Goal: Task Accomplishment & Management: Manage account settings

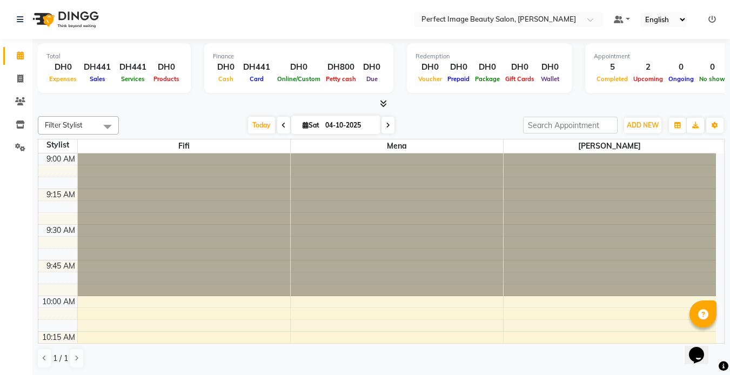
scroll to position [571, 0]
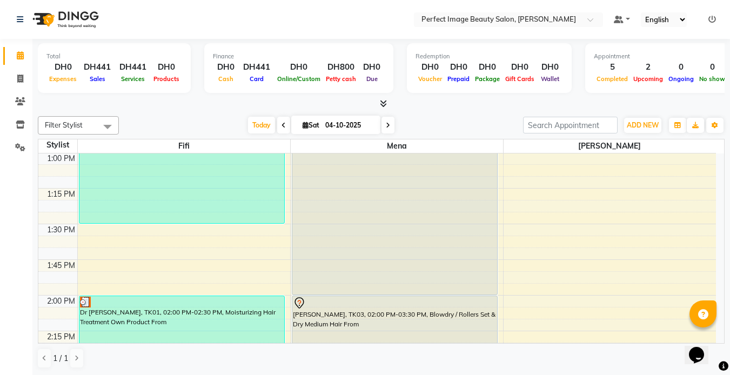
click at [715, 336] on div "Opens Chat This icon Opens the chat window." at bounding box center [702, 336] width 26 height 0
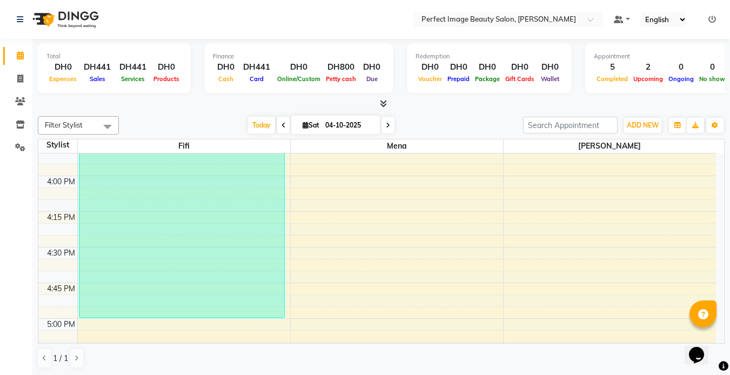
scroll to position [881, 0]
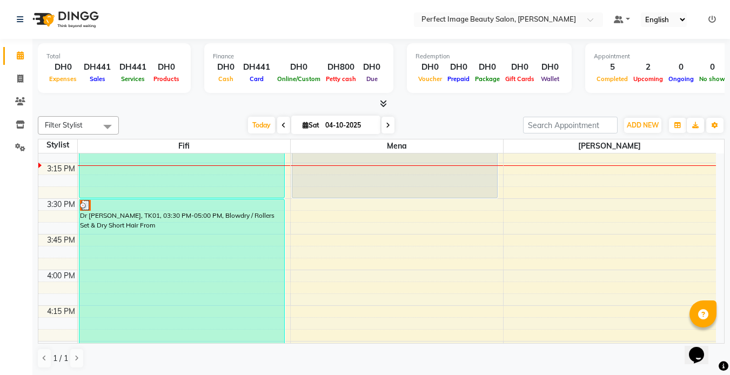
click at [325, 130] on input "04-10-2025" at bounding box center [349, 125] width 54 height 16
select select "10"
select select "2025"
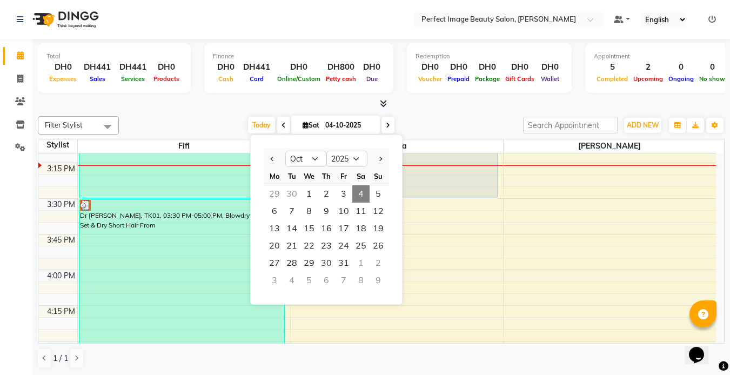
click at [366, 194] on span "4" at bounding box center [360, 193] width 17 height 17
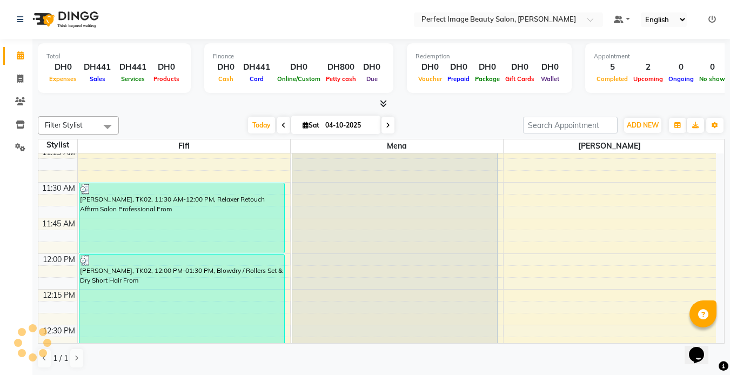
scroll to position [306, 0]
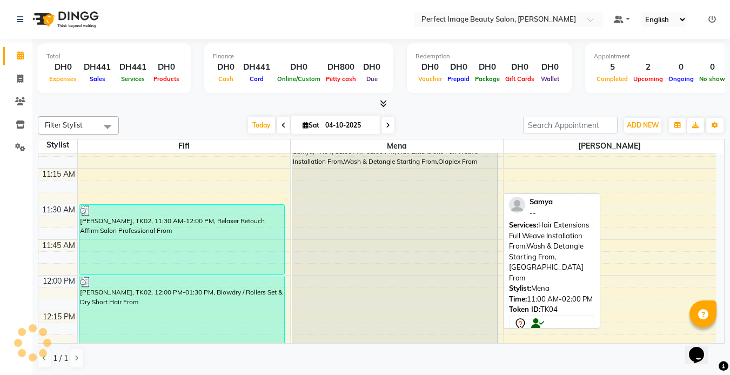
click at [340, 239] on div "Samya, TK04, 11:00 AM-02:00 PM, Hair Extensions Full Weave Installation From,Wa…" at bounding box center [394, 346] width 205 height 426
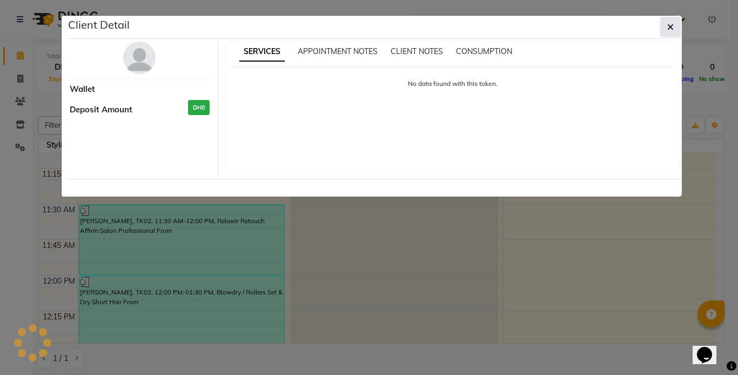
click at [676, 24] on button "button" at bounding box center [670, 27] width 21 height 21
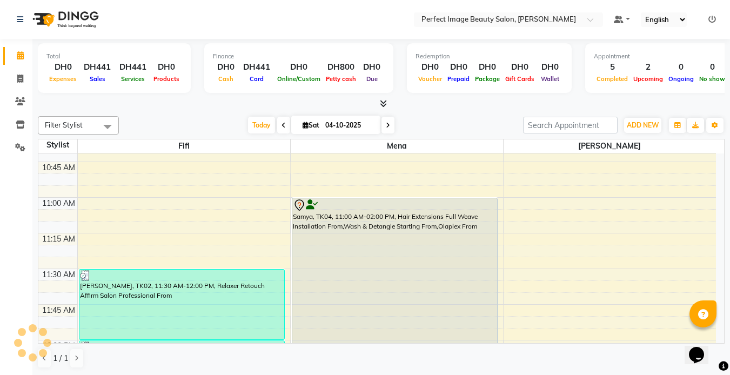
scroll to position [176, 0]
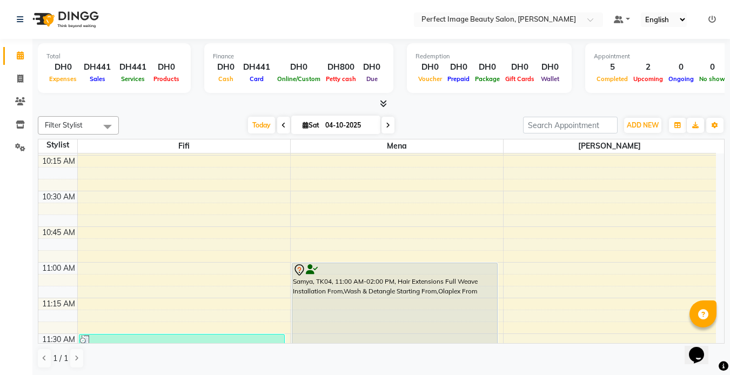
click at [721, 337] on td "9:00 AM 9:15 AM 9:30 AM 9:45 AM 10:00 AM 10:15 AM 10:30 AM 10:45 AM 11:00 AM 11…" at bounding box center [381, 248] width 686 height 190
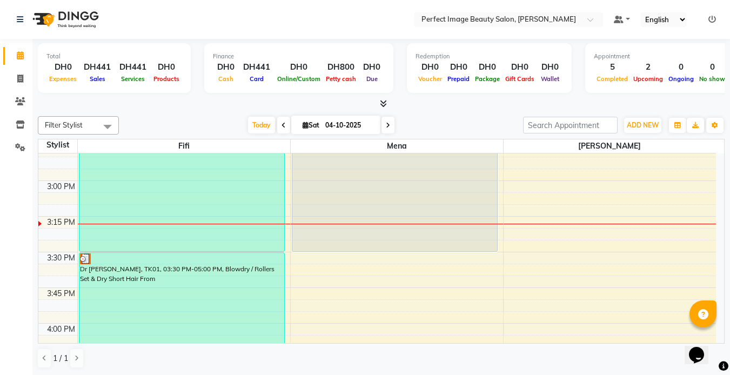
scroll to position [806, 0]
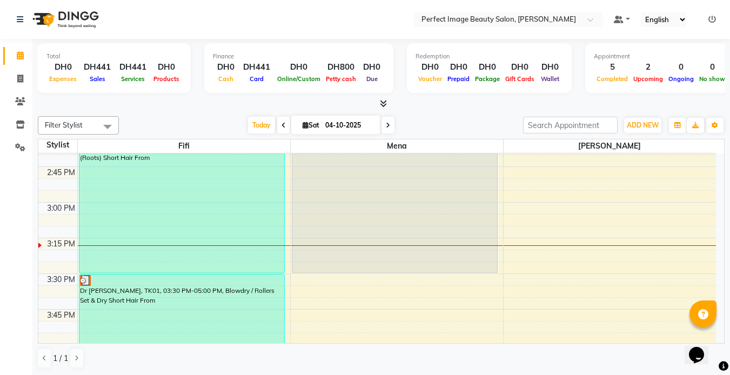
click at [715, 336] on div "Opens Chat This icon Opens the chat window." at bounding box center [702, 336] width 26 height 0
click at [719, 337] on html "Opens Chat This icon Opens the chat window." at bounding box center [701, 348] width 35 height 32
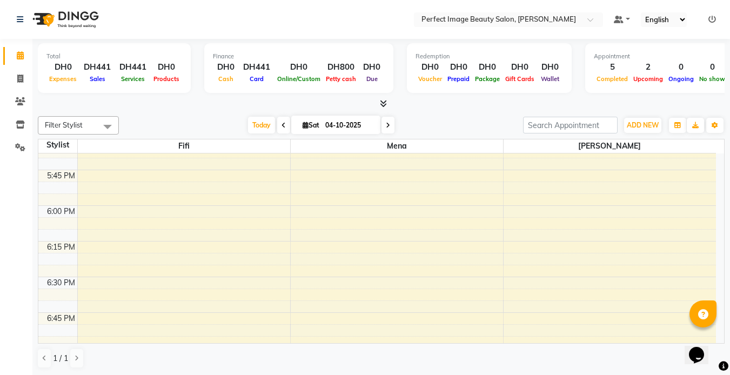
scroll to position [1238, 0]
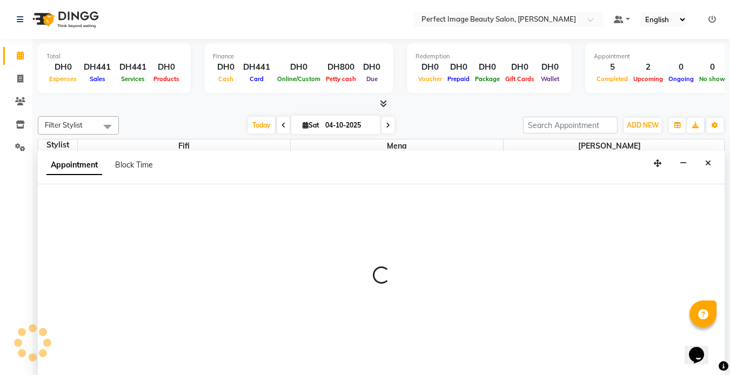
scroll to position [1, 0]
select select "85054"
select select "1080"
select select "tentative"
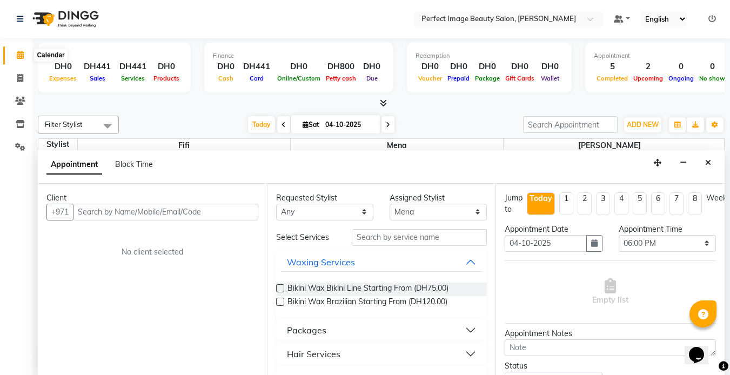
click at [18, 55] on icon at bounding box center [20, 55] width 7 height 8
click at [17, 80] on icon at bounding box center [20, 78] width 6 height 8
select select "service"
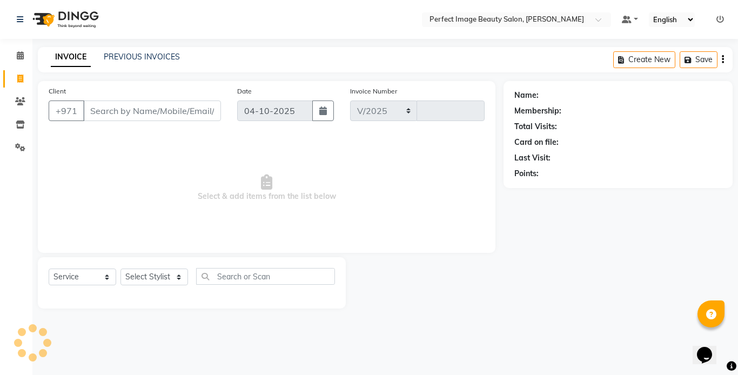
select select "8564"
type input "0382"
click at [18, 55] on icon at bounding box center [20, 55] width 7 height 8
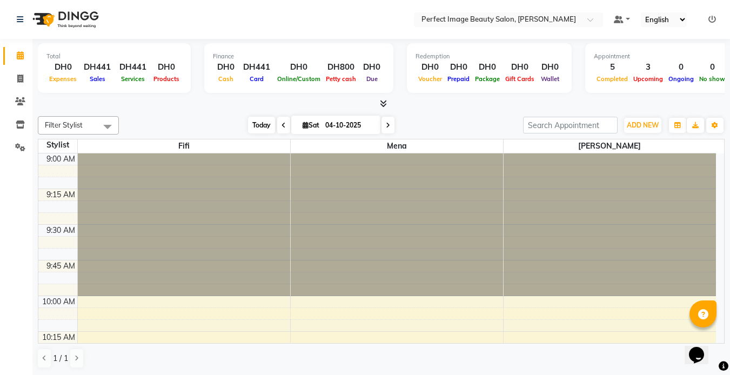
click at [264, 117] on span "Today" at bounding box center [261, 125] width 27 height 17
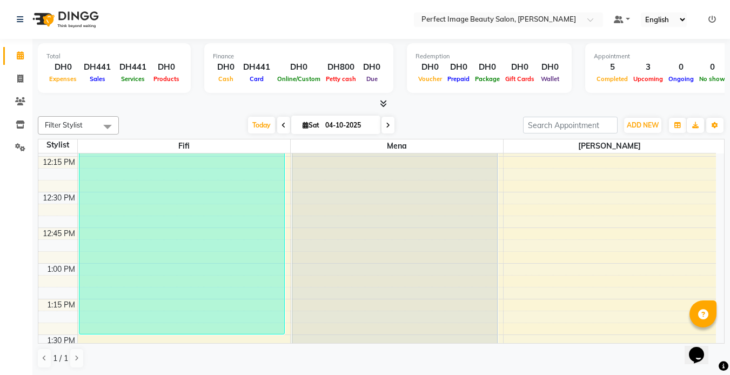
scroll to position [446, 0]
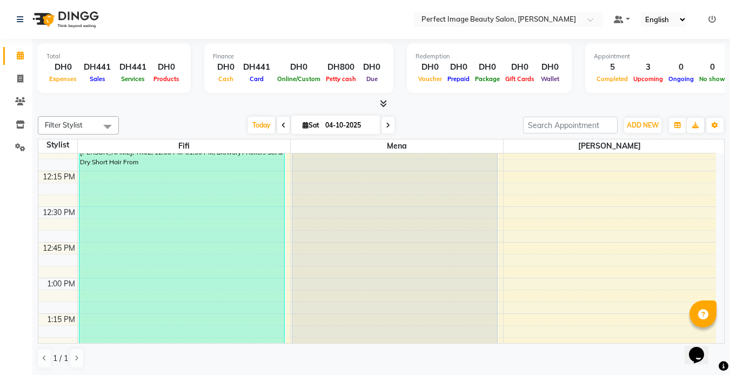
click at [715, 336] on div "Opens Chat This icon Opens the chat window." at bounding box center [702, 336] width 26 height 0
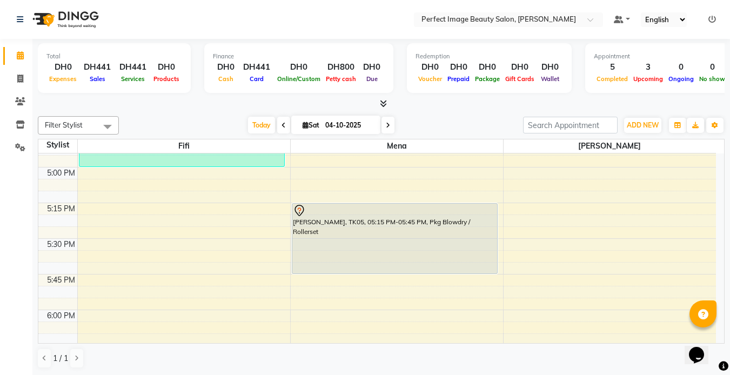
scroll to position [1117, 0]
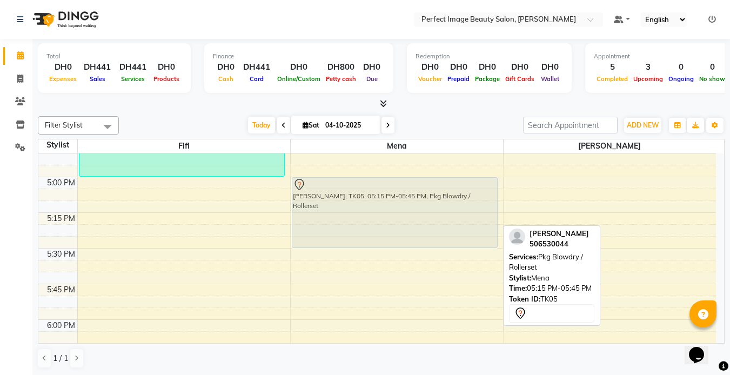
drag, startPoint x: 367, startPoint y: 241, endPoint x: 366, endPoint y: 200, distance: 41.6
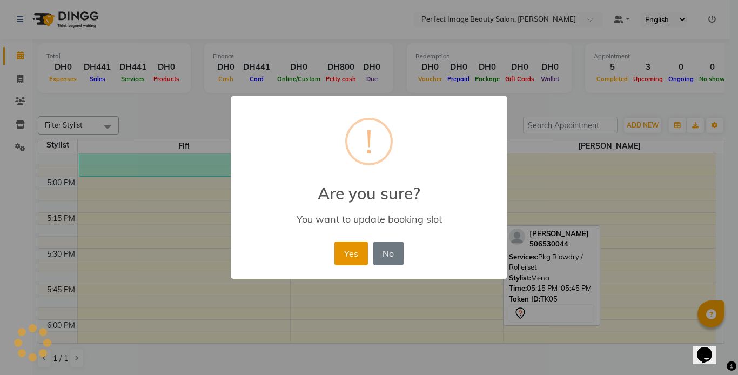
click at [351, 257] on button "Yes" at bounding box center [350, 253] width 33 height 24
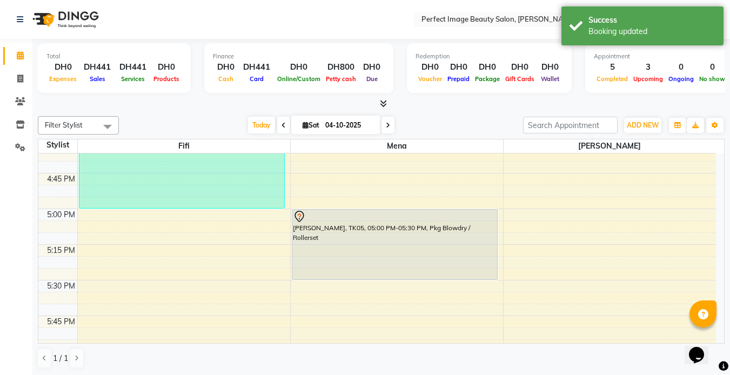
scroll to position [1095, 0]
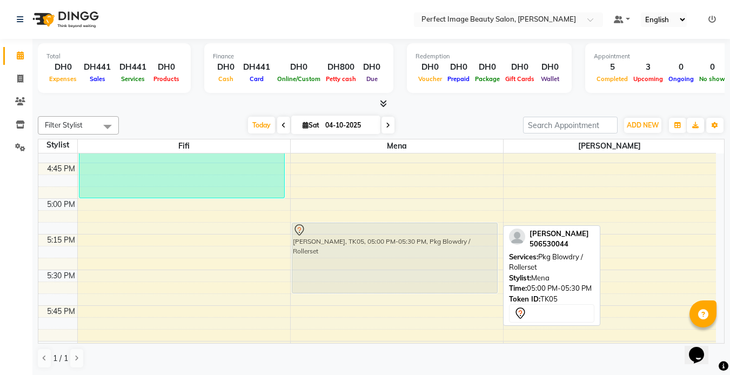
drag, startPoint x: 348, startPoint y: 227, endPoint x: 353, endPoint y: 256, distance: 29.6
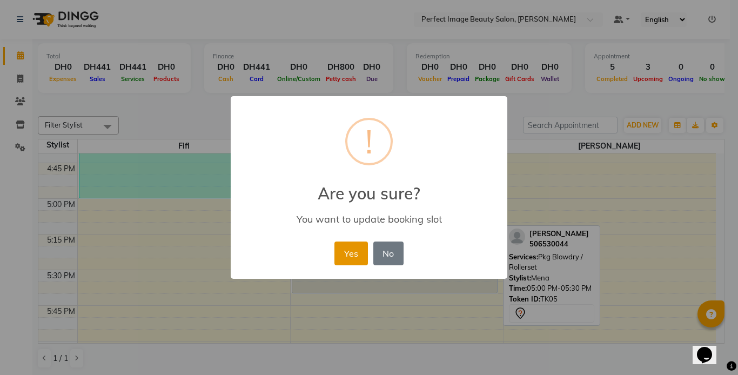
click at [352, 252] on button "Yes" at bounding box center [350, 253] width 33 height 24
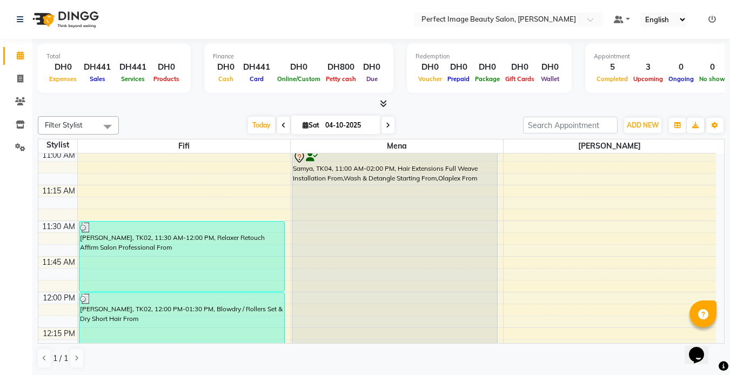
scroll to position [239, 0]
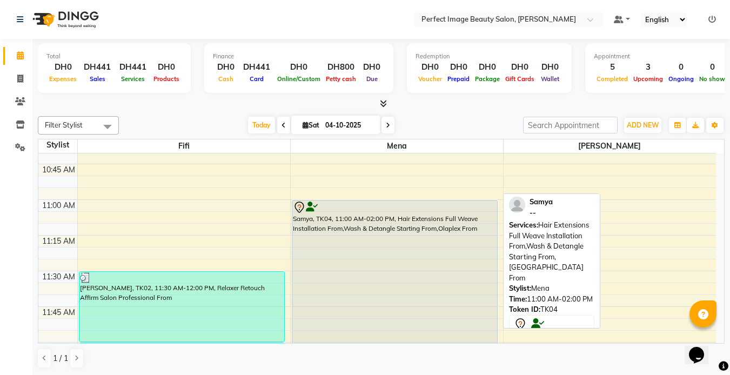
select select "7"
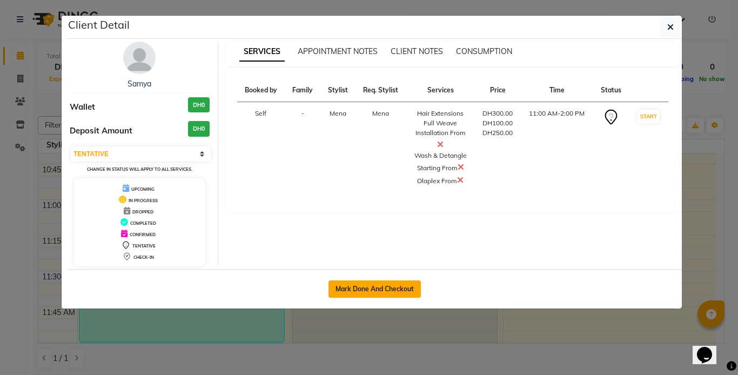
click at [377, 281] on button "Mark Done And Checkout" at bounding box center [374, 288] width 92 height 17
select select "service"
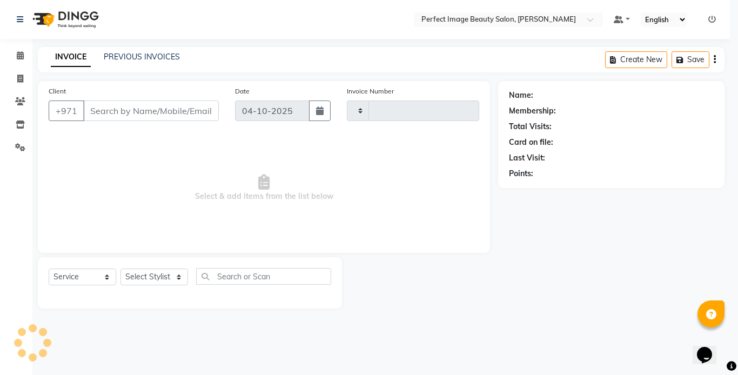
type input "0382"
select select "8564"
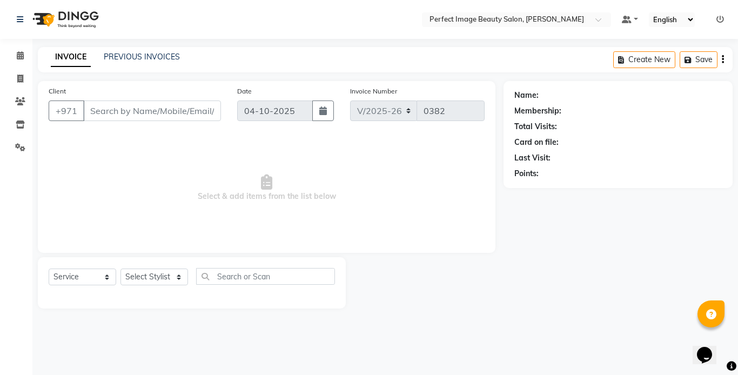
select select "85054"
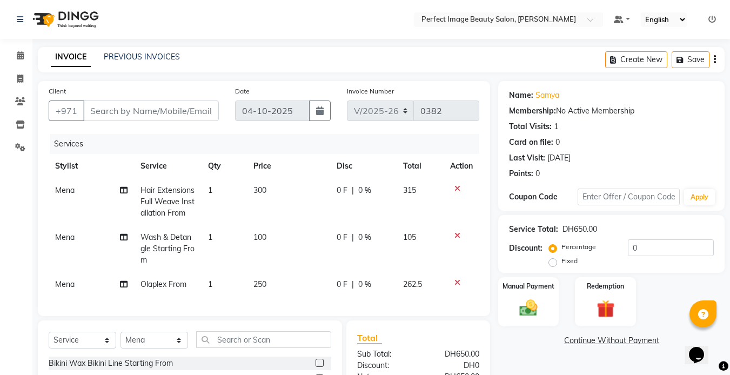
click at [454, 232] on icon at bounding box center [457, 236] width 6 height 8
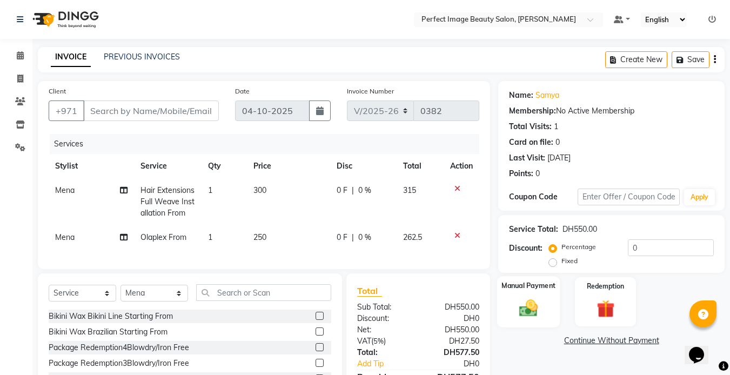
click at [528, 322] on div "Manual Payment" at bounding box center [528, 301] width 63 height 51
click at [646, 342] on span "CARD" at bounding box center [647, 341] width 23 height 12
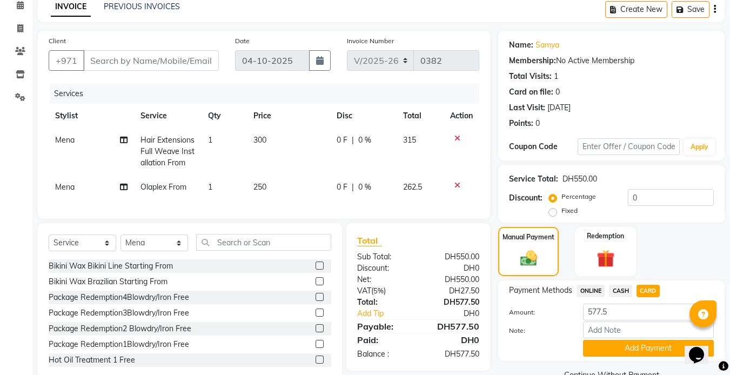
scroll to position [79, 0]
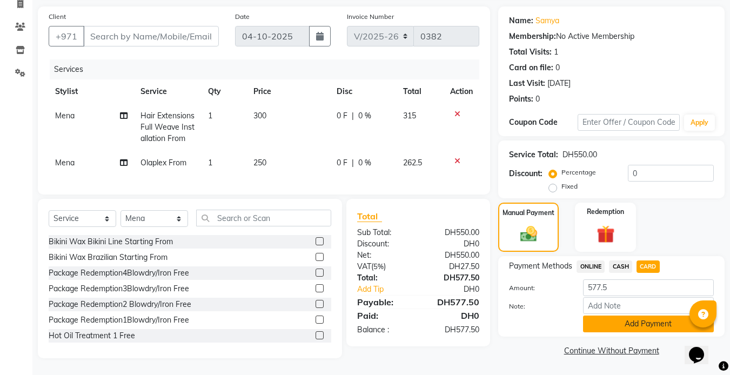
click at [664, 326] on button "Add Payment" at bounding box center [648, 323] width 131 height 17
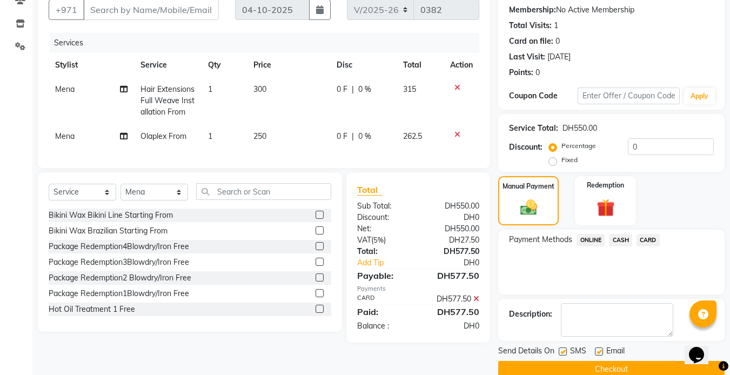
scroll to position [120, 0]
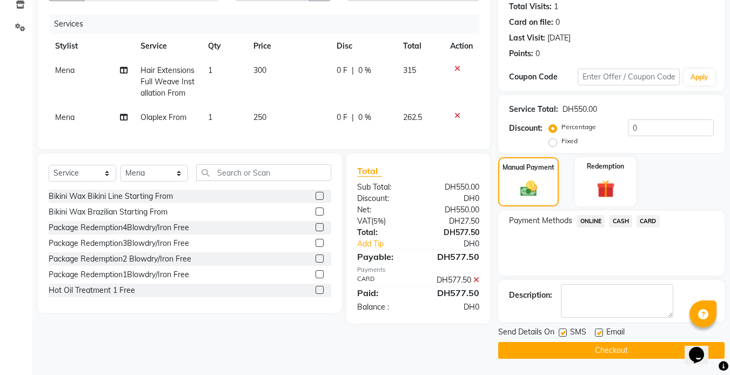
click at [633, 354] on button "Checkout" at bounding box center [611, 350] width 226 height 17
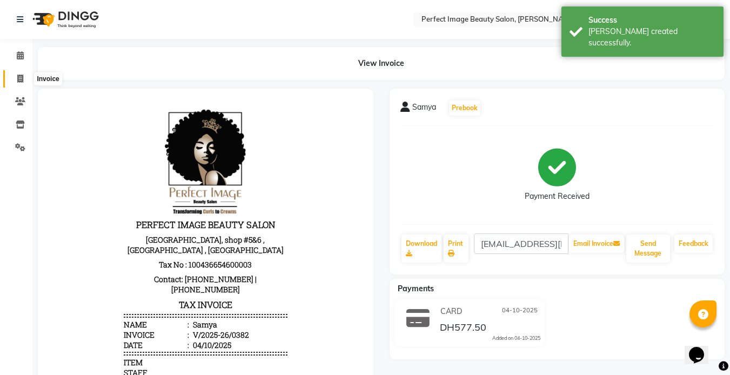
click at [24, 75] on span at bounding box center [20, 79] width 19 height 12
select select "service"
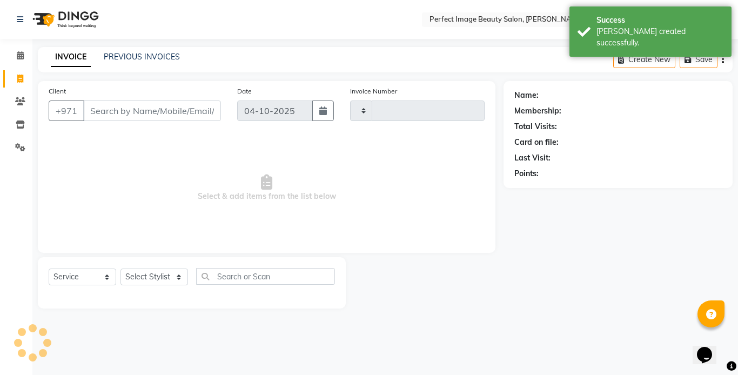
type input "0383"
select select "8564"
click at [18, 58] on icon at bounding box center [20, 55] width 7 height 8
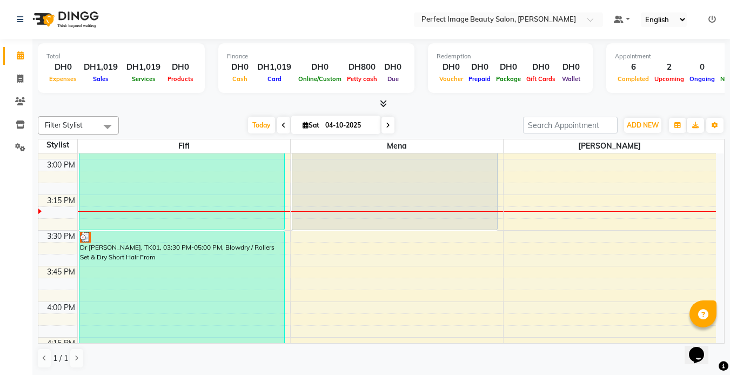
scroll to position [878, 0]
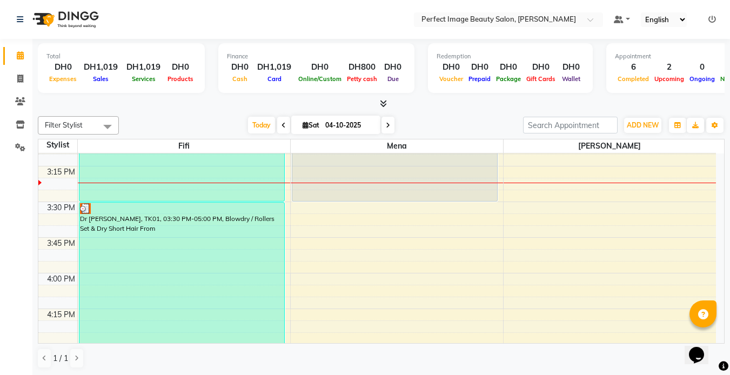
click at [724, 154] on div "Total DH0 Expenses DH1,019 Sales DH1,019 Services DH0 Products Finance DH0 Cash…" at bounding box center [380, 207] width 697 height 336
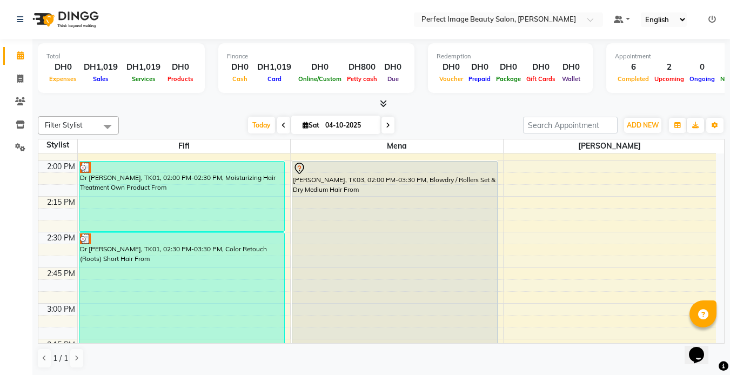
scroll to position [684, 0]
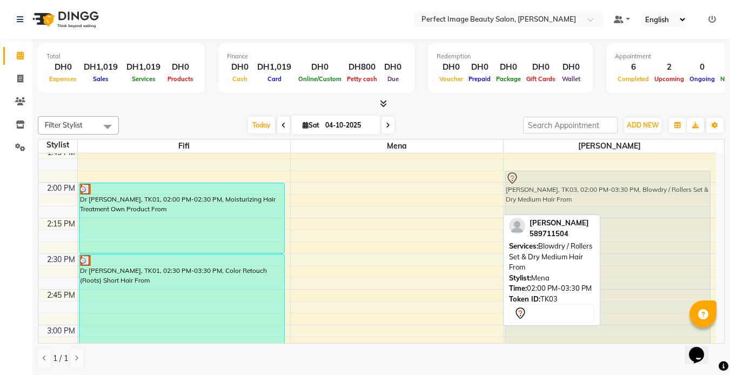
drag, startPoint x: 400, startPoint y: 284, endPoint x: 587, endPoint y: 275, distance: 186.5
click at [587, 275] on div "Filter Stylist Select All [PERSON_NAME] [PERSON_NAME] [DATE] [DATE] Toggle Drop…" at bounding box center [381, 242] width 686 height 261
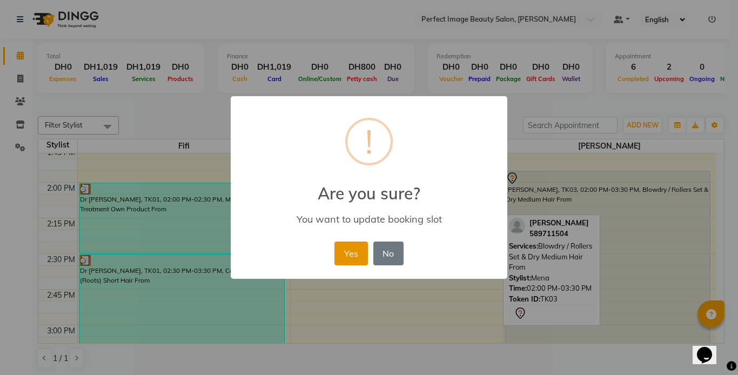
click at [355, 254] on button "Yes" at bounding box center [350, 253] width 33 height 24
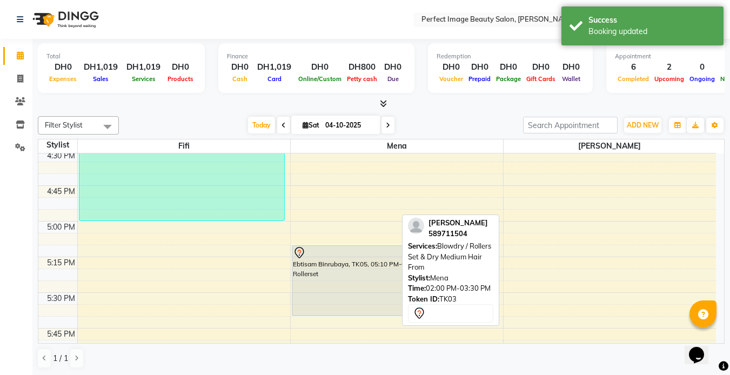
scroll to position [1116, 0]
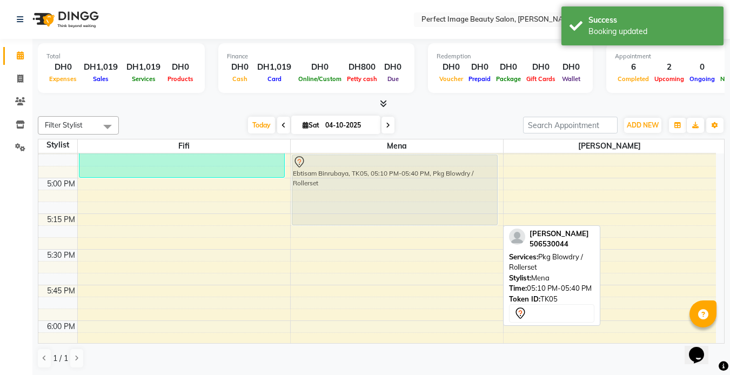
drag, startPoint x: 322, startPoint y: 236, endPoint x: 322, endPoint y: 180, distance: 56.2
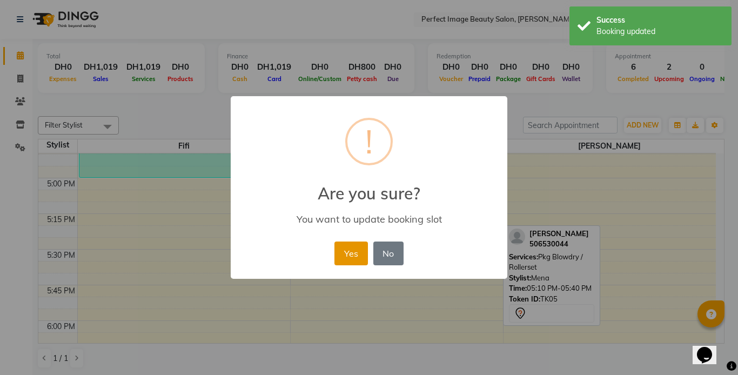
click at [342, 258] on button "Yes" at bounding box center [350, 253] width 33 height 24
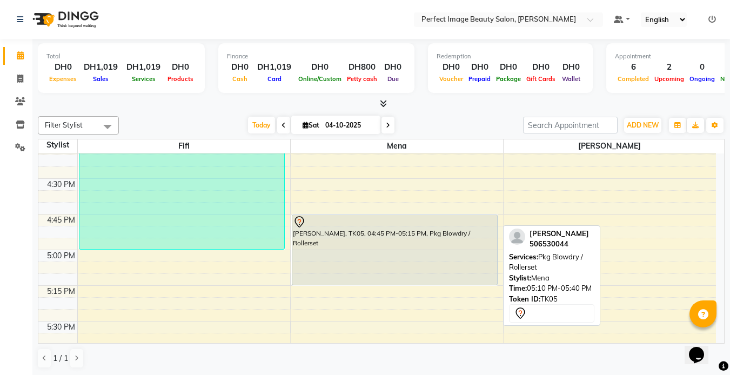
scroll to position [1022, 0]
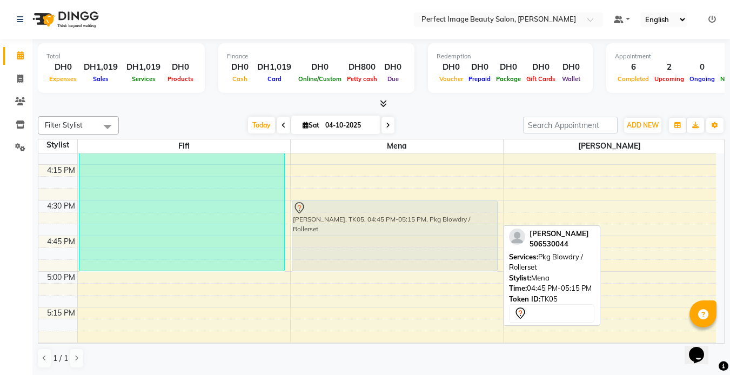
drag, startPoint x: 408, startPoint y: 278, endPoint x: 404, endPoint y: 242, distance: 35.9
click at [404, 242] on div "Samya, TK04, 11:00 AM-01:30 PM, Hair Extensions Full Weave Installation From,Ol…" at bounding box center [397, 57] width 212 height 1853
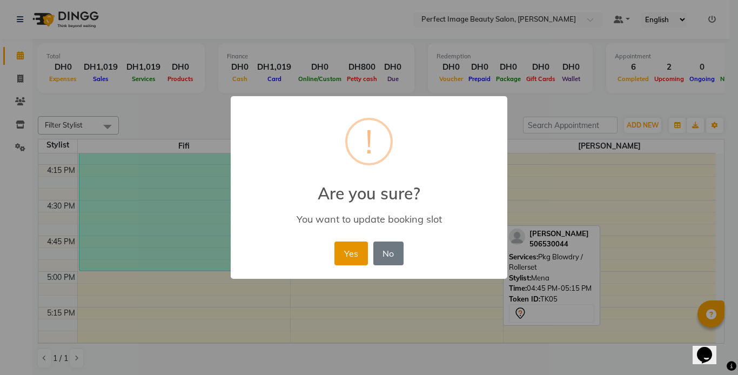
click at [355, 252] on button "Yes" at bounding box center [350, 253] width 33 height 24
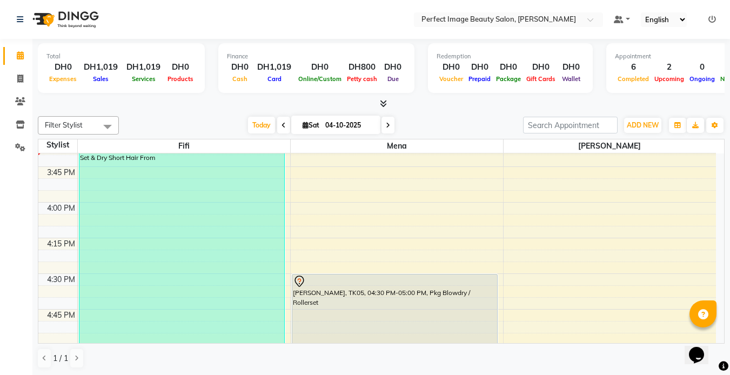
scroll to position [966, 0]
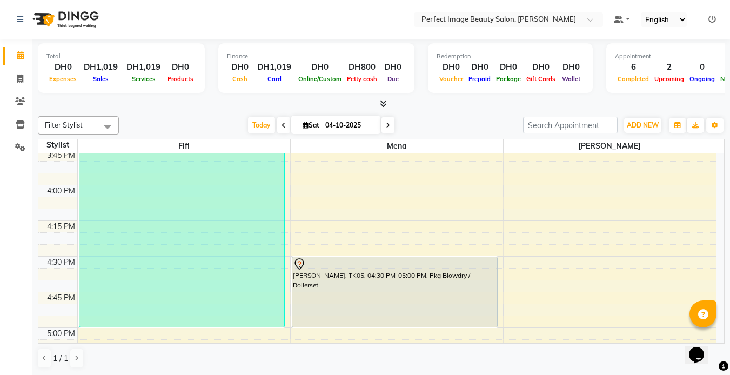
click at [385, 120] on span at bounding box center [387, 125] width 13 height 17
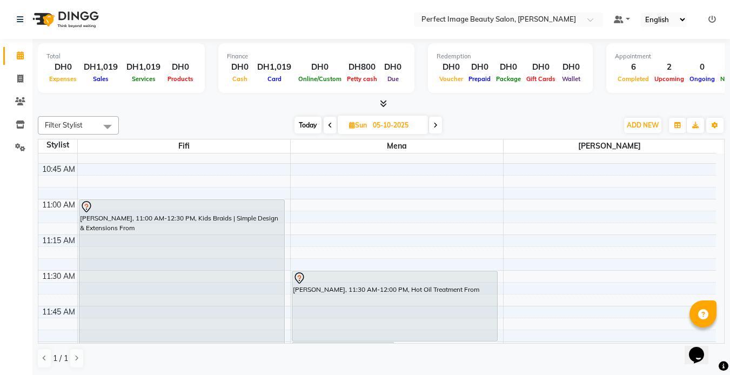
scroll to position [210, 0]
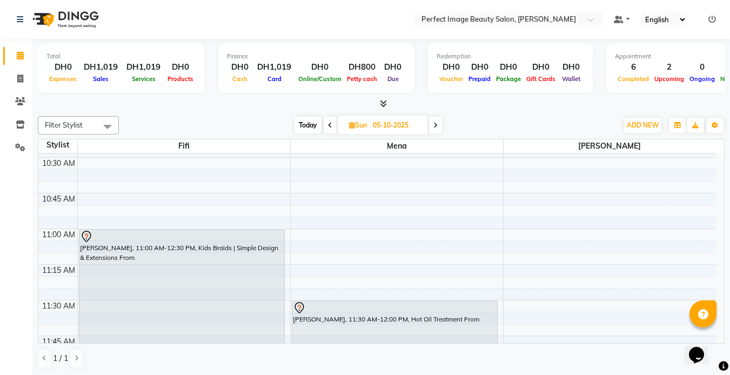
click at [328, 129] on span at bounding box center [330, 125] width 13 height 17
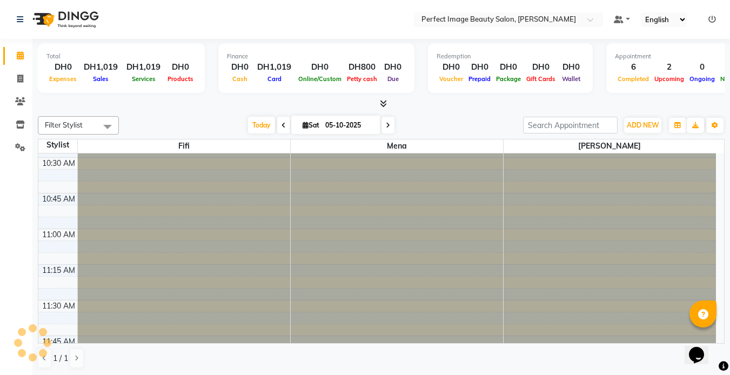
type input "04-10-2025"
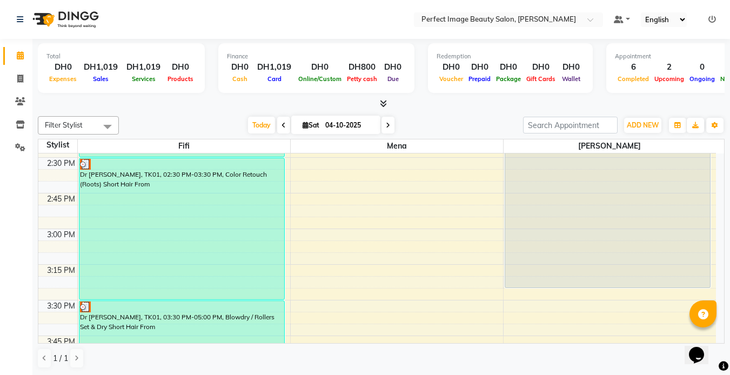
scroll to position [686, 0]
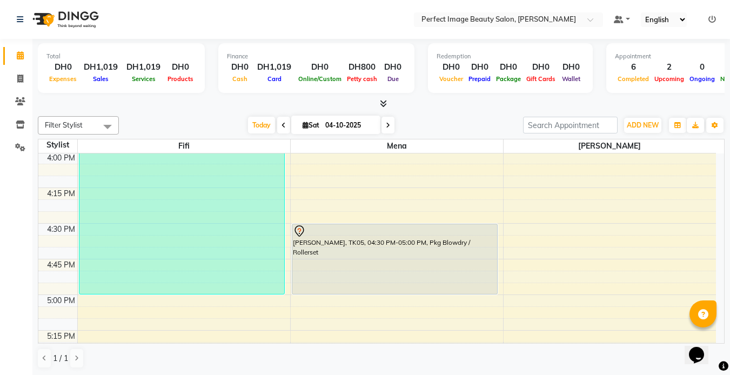
scroll to position [993, 0]
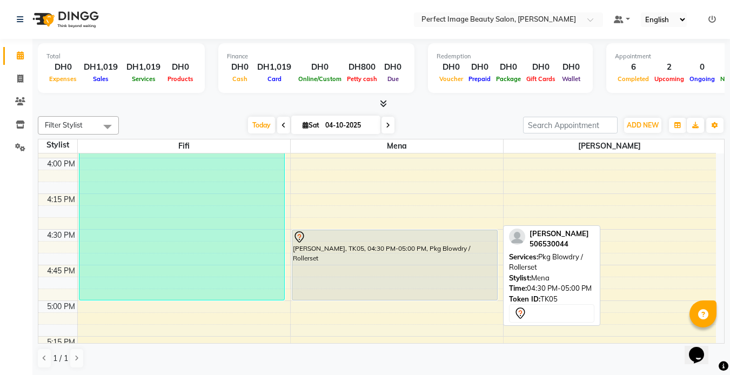
click at [430, 287] on div "[PERSON_NAME], TK05, 04:30 PM-05:00 PM, Pkg Blowdry / Rollerset" at bounding box center [394, 265] width 205 height 70
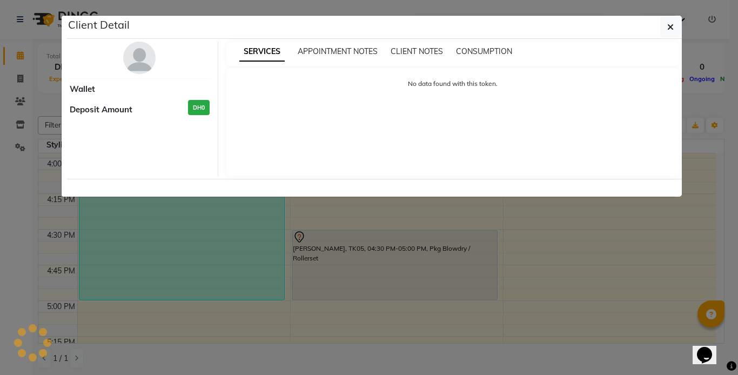
select select "7"
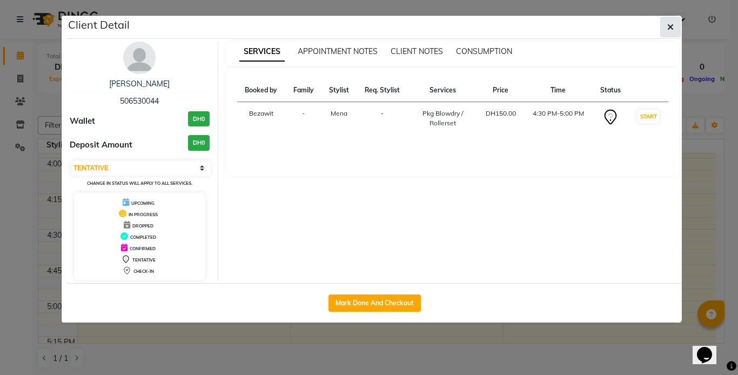
click at [668, 24] on icon "button" at bounding box center [670, 27] width 6 height 9
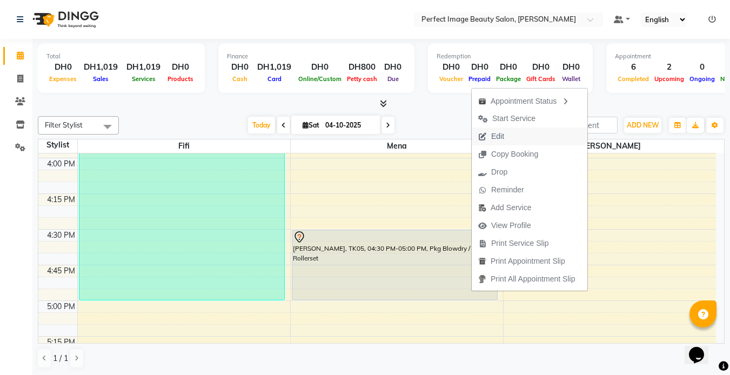
click at [497, 131] on span "Edit" at bounding box center [497, 136] width 13 height 11
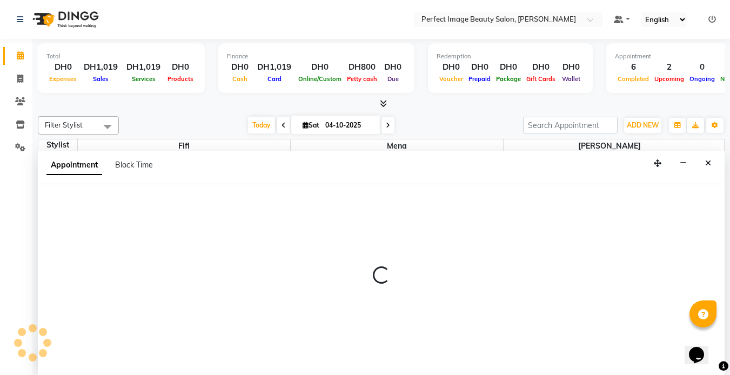
scroll to position [1, 0]
select select "tentative"
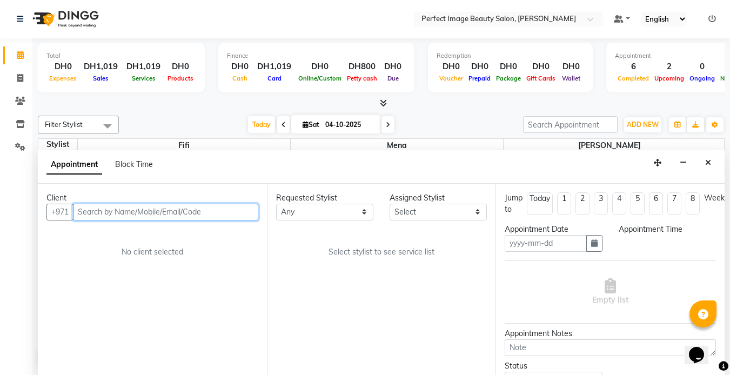
type input "04-10-2025"
select select "990"
select select "85054"
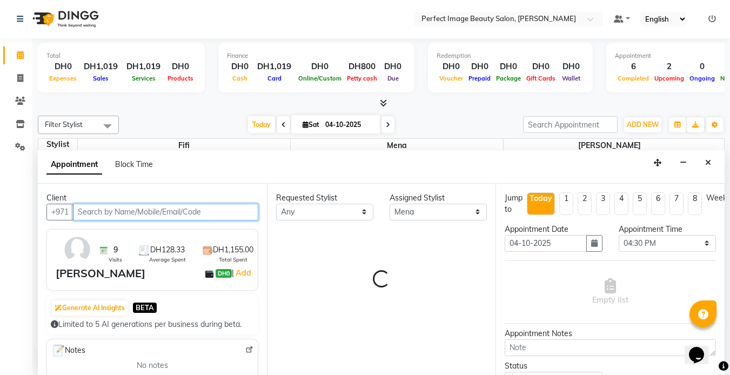
scroll to position [856, 0]
select select "4308"
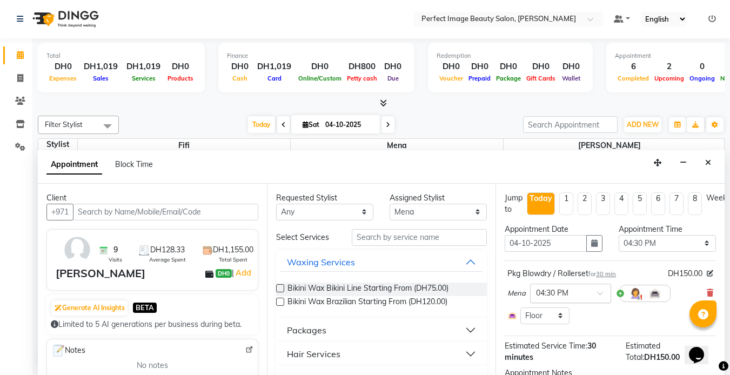
click at [600, 294] on span at bounding box center [604, 296] width 14 height 11
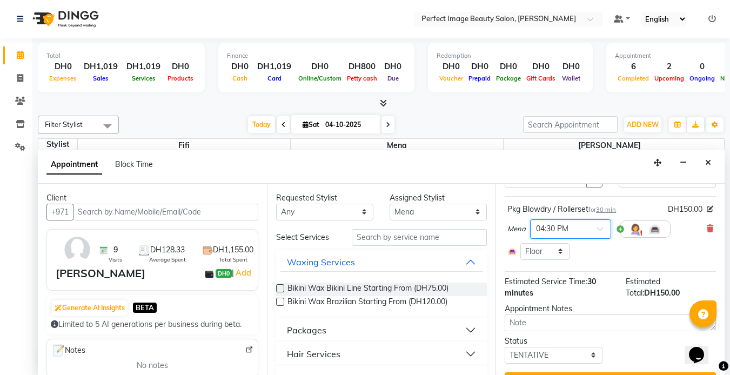
scroll to position [76, 0]
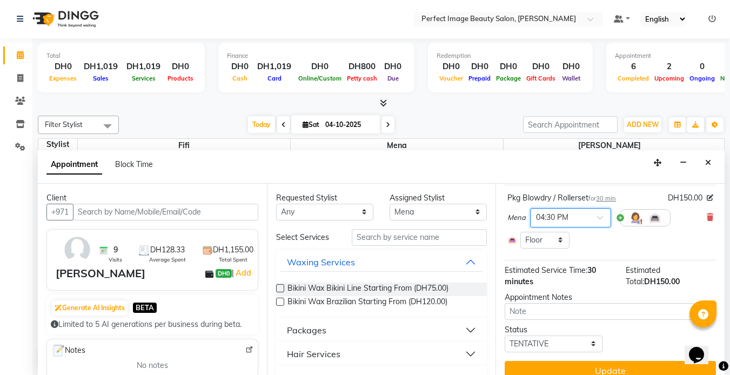
click at [596, 214] on div at bounding box center [570, 216] width 80 height 11
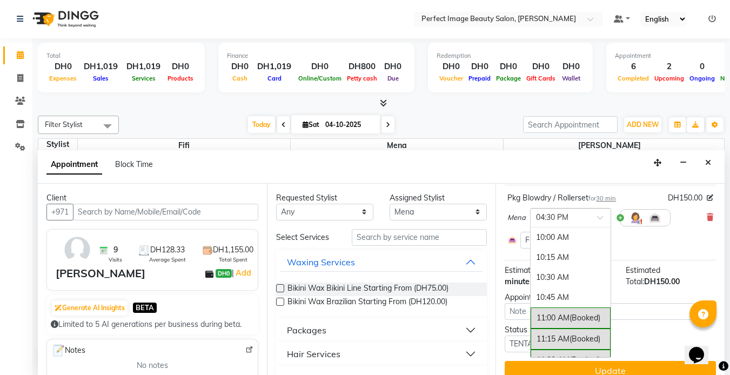
scroll to position [530, 0]
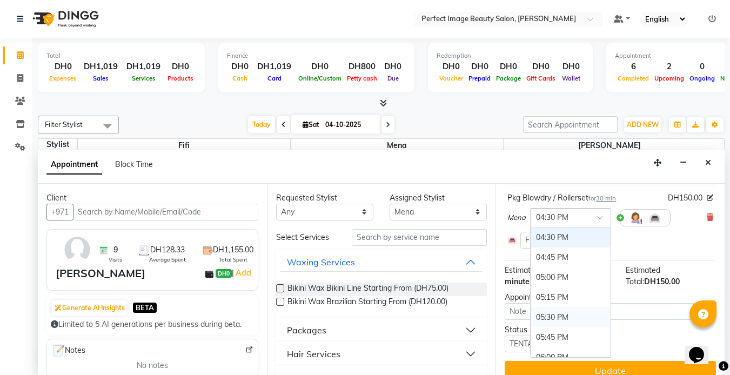
click at [563, 314] on div "05:30 PM" at bounding box center [570, 317] width 80 height 20
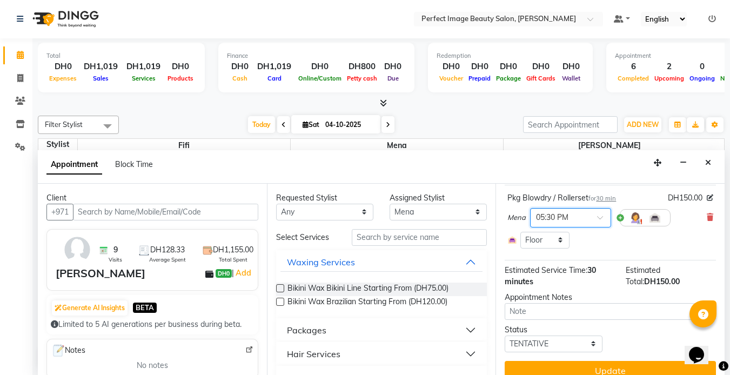
scroll to position [98, 0]
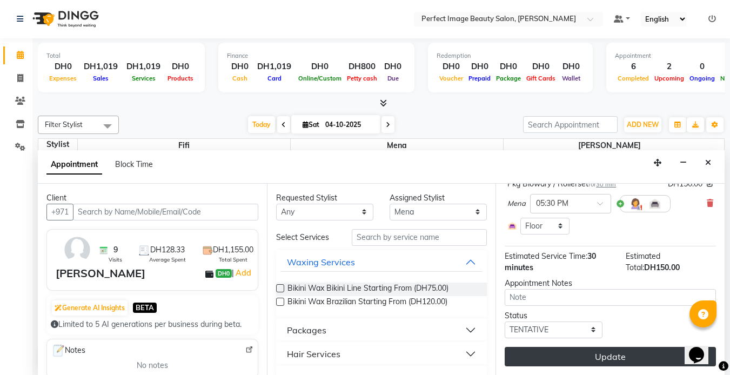
click at [615, 347] on button "Update" at bounding box center [609, 356] width 211 height 19
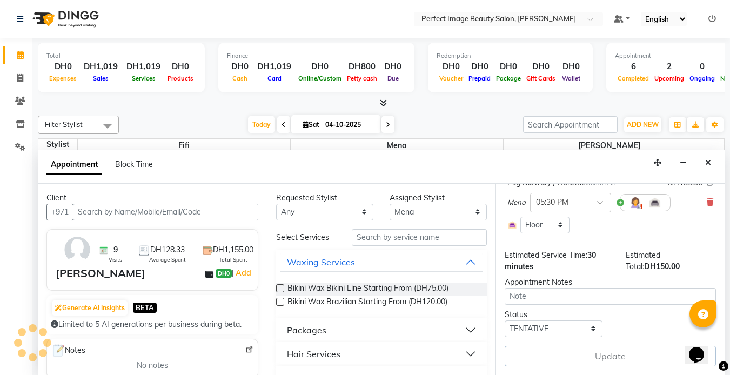
click at [615, 346] on div "Update" at bounding box center [609, 356] width 211 height 21
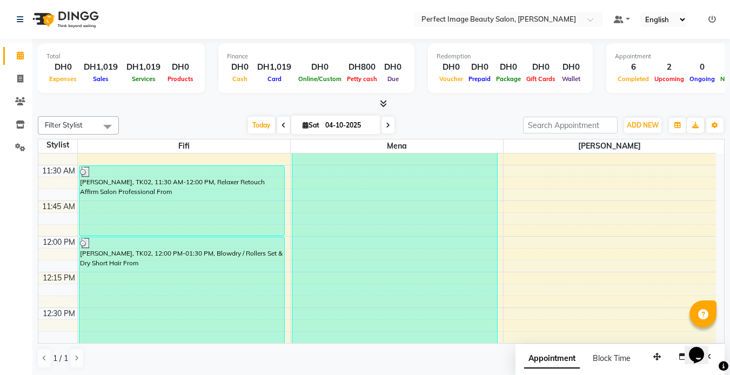
scroll to position [315, 0]
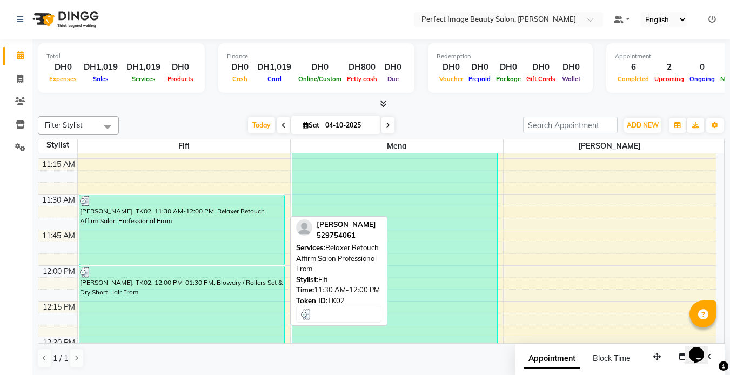
click at [240, 219] on div "[PERSON_NAME], TK02, 11:30 AM-12:00 PM, Relaxer Retouch Affirm Salon Profession…" at bounding box center [181, 230] width 205 height 70
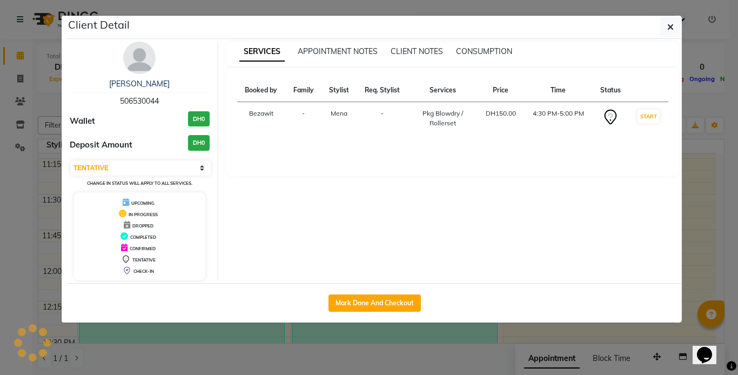
select select "3"
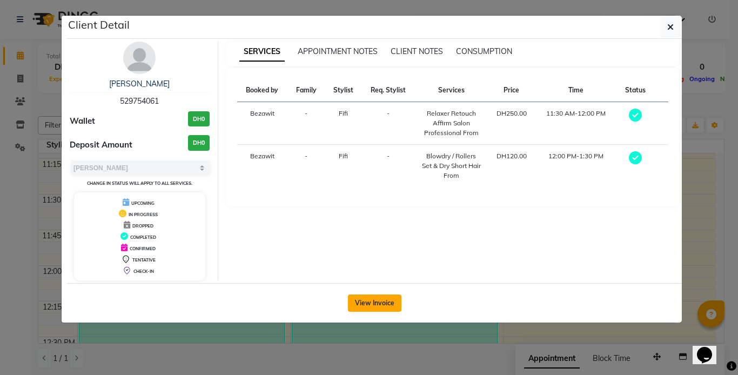
click at [376, 305] on button "View Invoice" at bounding box center [374, 302] width 53 height 17
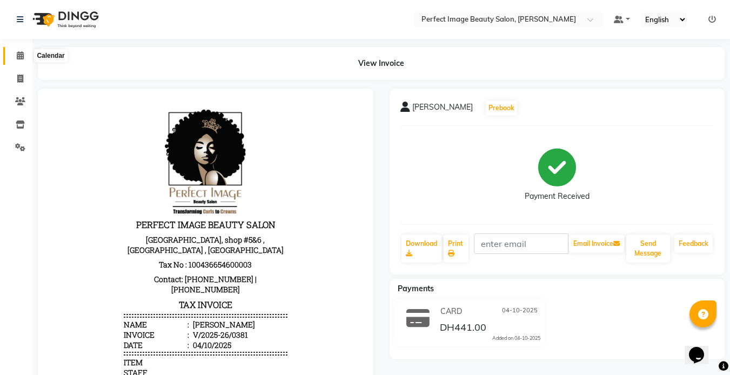
click at [22, 56] on icon at bounding box center [20, 55] width 7 height 8
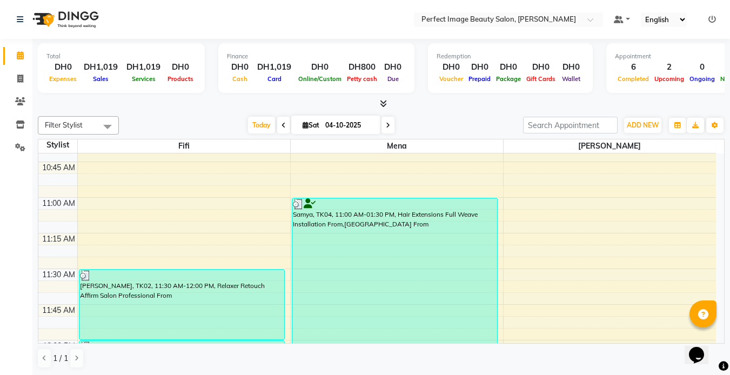
scroll to position [271, 0]
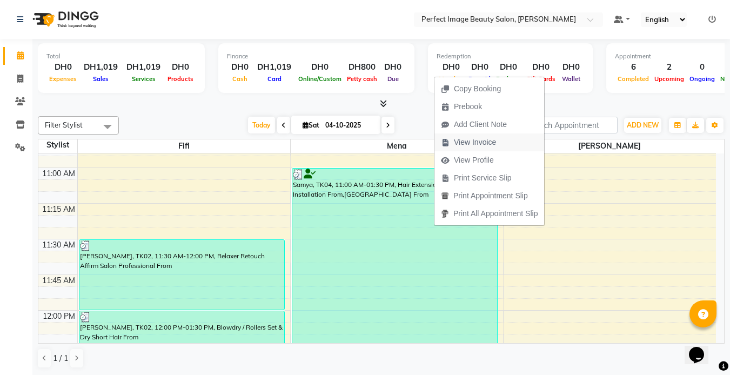
click at [474, 144] on span "View Invoice" at bounding box center [475, 142] width 42 height 11
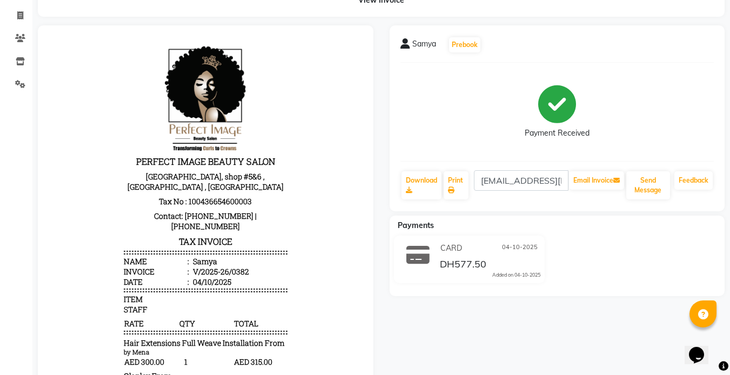
scroll to position [49, 0]
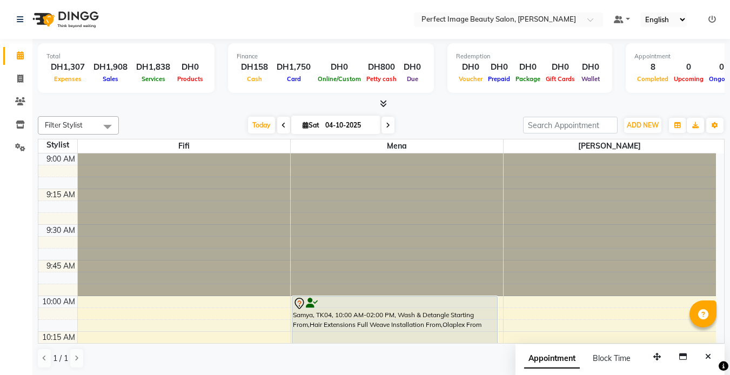
scroll to position [980, 0]
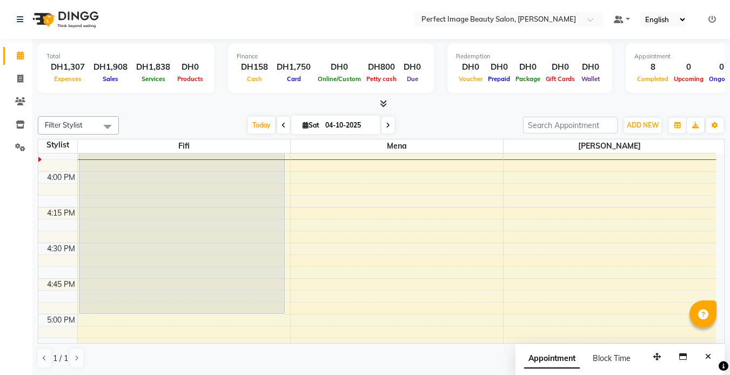
click at [106, 16] on div at bounding box center [59, 19] width 101 height 30
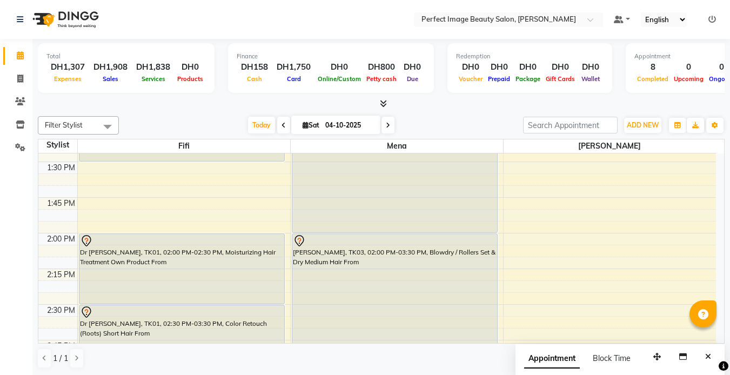
scroll to position [651, 0]
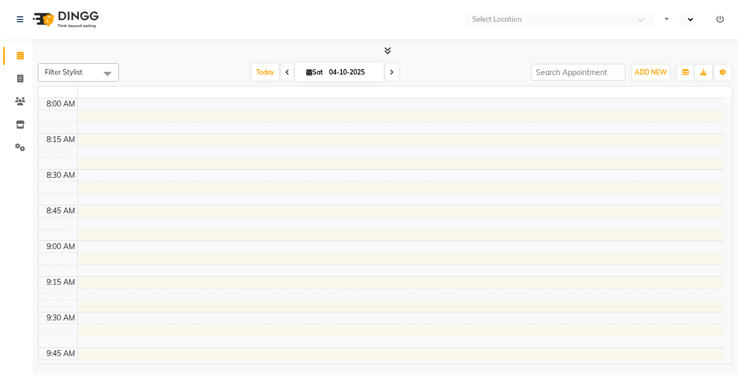
select select "en"
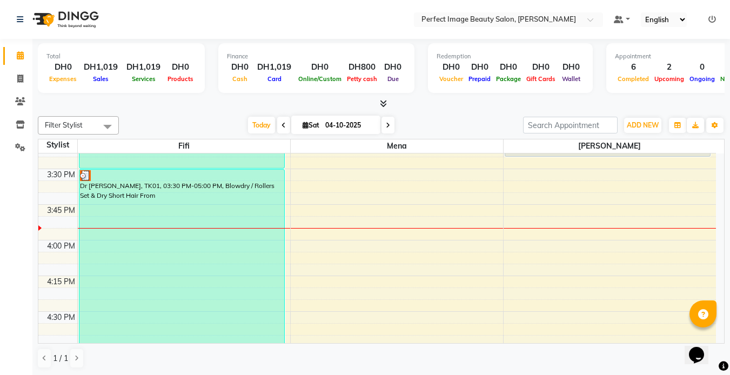
scroll to position [823, 0]
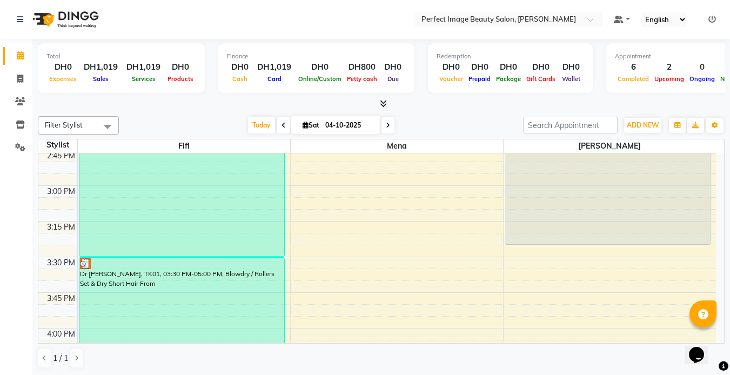
click at [385, 129] on span at bounding box center [387, 125] width 13 height 17
type input "05-10-2025"
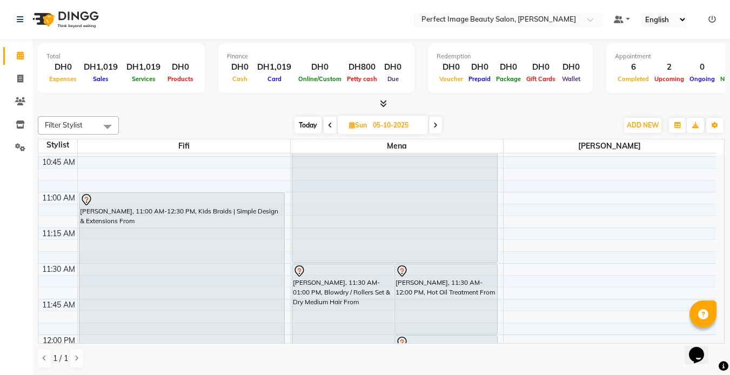
scroll to position [252, 0]
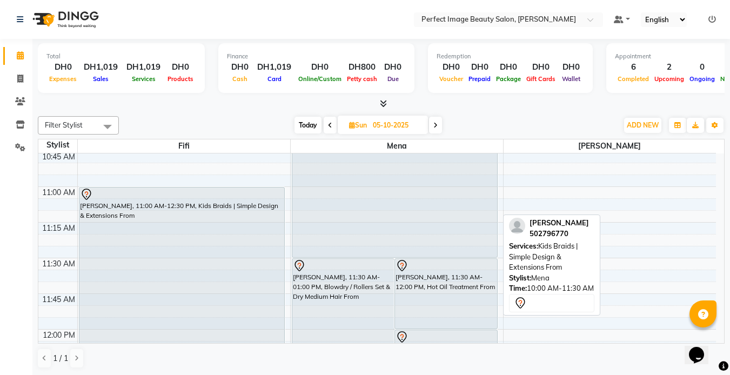
click at [382, 211] on div "Selam Thomas, 10:00 AM-11:30 AM, Kids Braids | Simple Design & Extensions From" at bounding box center [394, 151] width 205 height 212
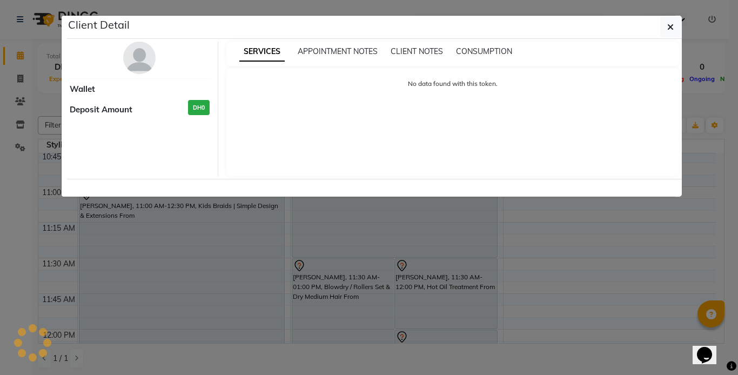
select select "7"
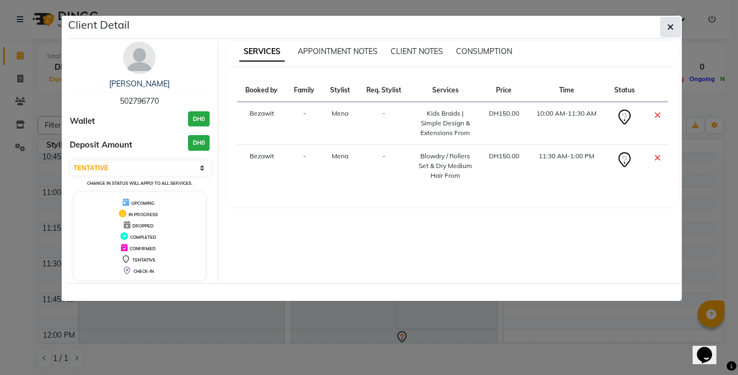
click at [666, 22] on button "button" at bounding box center [670, 27] width 21 height 21
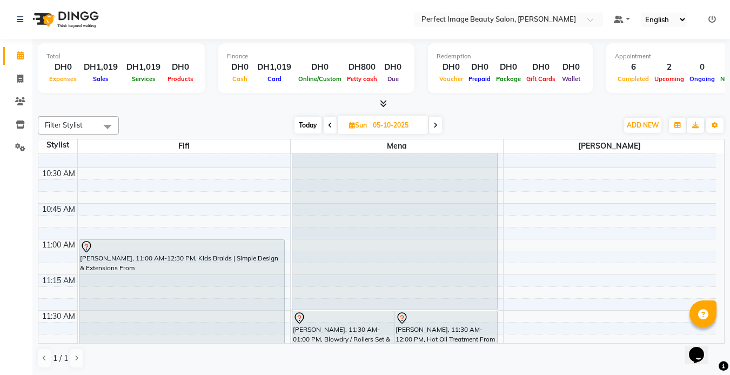
scroll to position [41, 0]
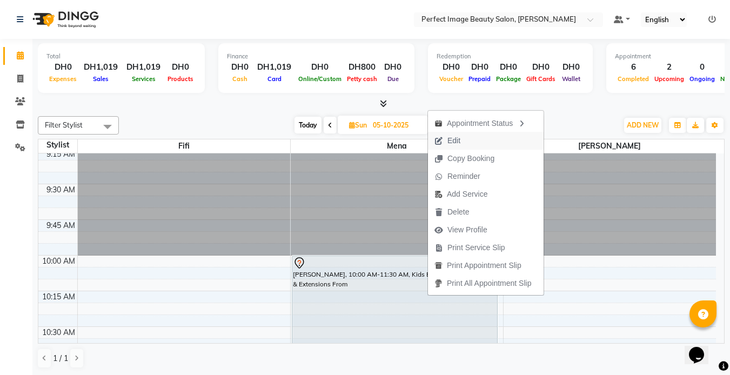
click at [452, 142] on span "Edit" at bounding box center [453, 140] width 13 height 11
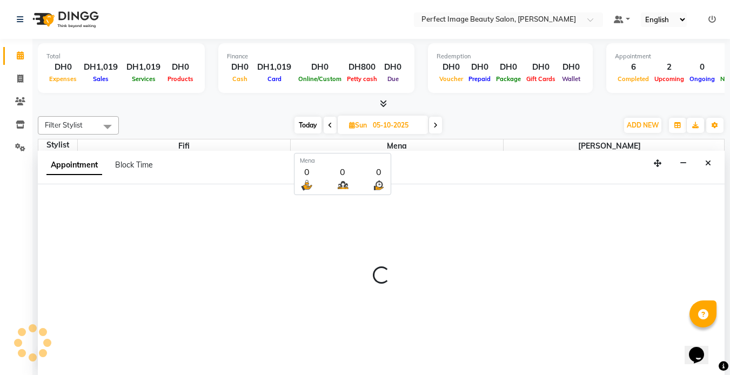
scroll to position [1, 0]
select select "tentative"
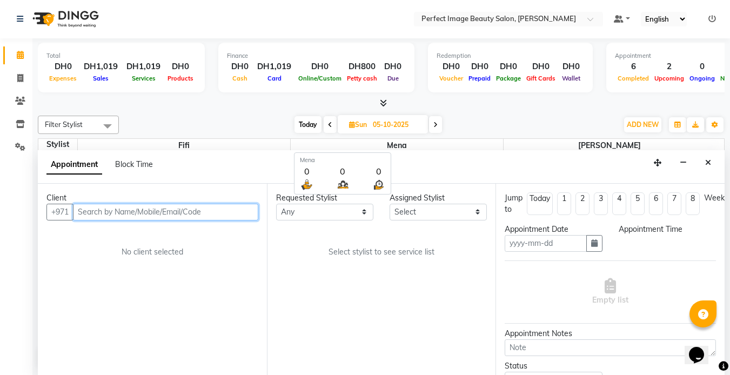
type input "05-10-2025"
select select "600"
select select "85054"
select select "4308"
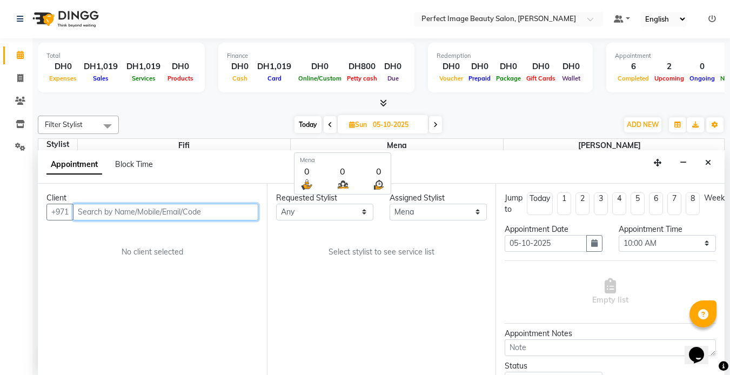
select select "4308"
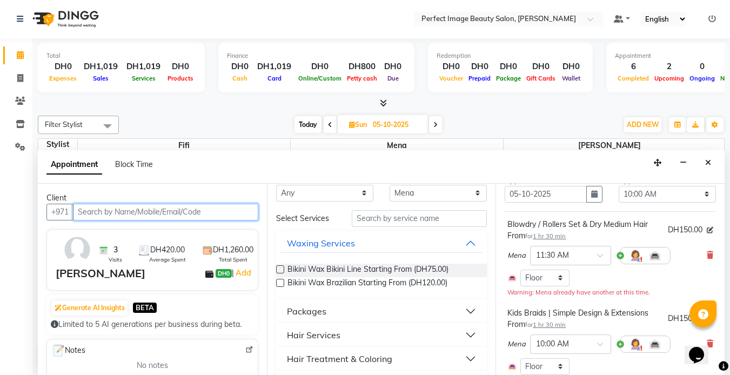
scroll to position [46, 0]
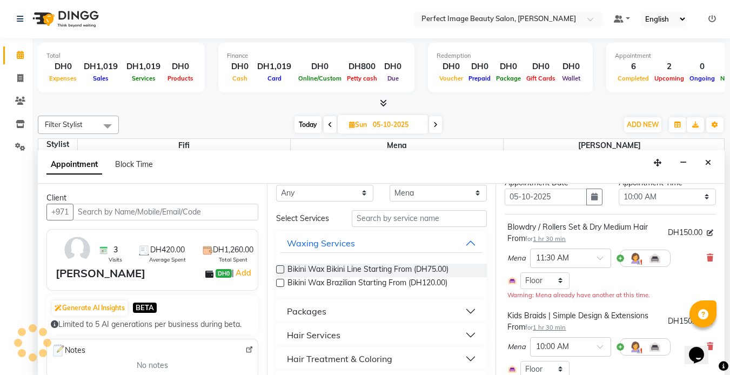
click at [620, 257] on div at bounding box center [644, 258] width 51 height 17
click at [641, 257] on img at bounding box center [635, 258] width 13 height 13
click at [574, 281] on span at bounding box center [579, 282] width 22 height 21
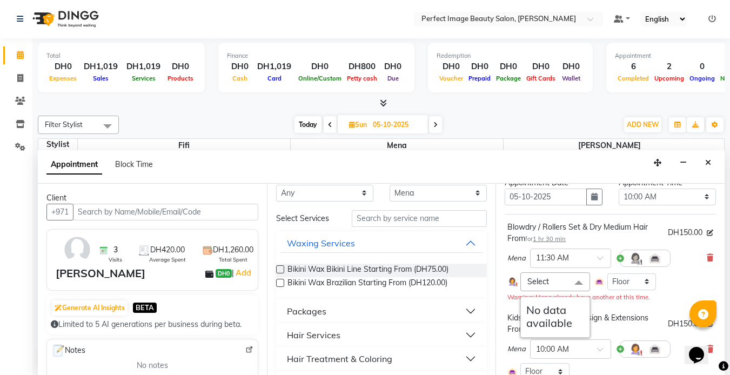
click at [546, 278] on span "Select" at bounding box center [538, 282] width 22 height 10
click at [620, 260] on div at bounding box center [644, 258] width 51 height 17
drag, startPoint x: 702, startPoint y: 258, endPoint x: 695, endPoint y: 281, distance: 24.4
click at [695, 281] on div "Select No data available Select Room Floor" at bounding box center [610, 281] width 206 height 19
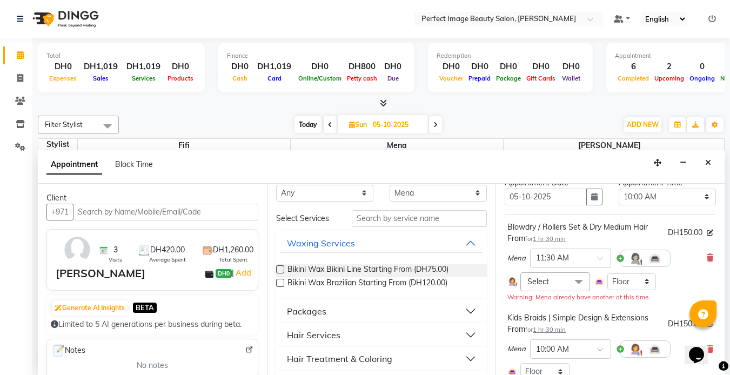
drag, startPoint x: 722, startPoint y: 280, endPoint x: 685, endPoint y: 301, distance: 41.9
drag, startPoint x: 685, startPoint y: 301, endPoint x: 522, endPoint y: 132, distance: 234.9
click at [522, 132] on div "Today Sun 05-10-2025" at bounding box center [368, 125] width 488 height 16
click at [632, 281] on select "Select Room Floor" at bounding box center [631, 281] width 49 height 17
click at [607, 273] on select "Select Room Floor" at bounding box center [631, 281] width 49 height 17
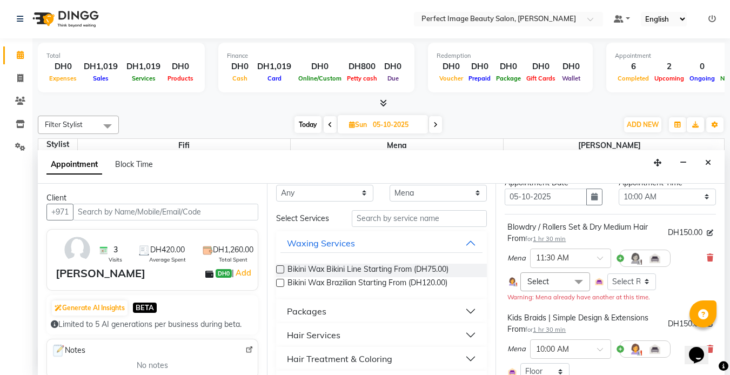
click at [575, 282] on span at bounding box center [579, 282] width 22 height 21
click at [637, 257] on img at bounding box center [635, 258] width 13 height 13
click at [619, 259] on div at bounding box center [644, 258] width 51 height 17
click at [592, 259] on div at bounding box center [570, 257] width 80 height 11
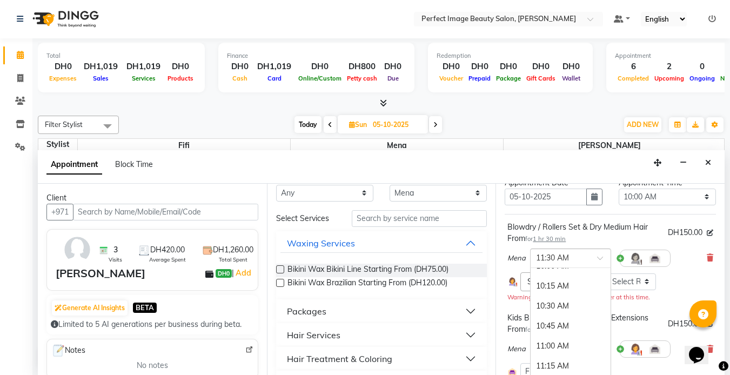
scroll to position [0, 0]
click at [553, 275] on div "10:00 AM" at bounding box center [570, 278] width 80 height 20
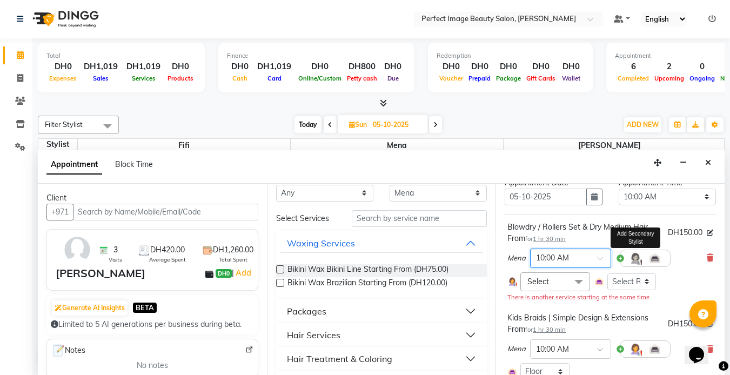
click at [629, 257] on img at bounding box center [635, 258] width 13 height 13
click at [620, 259] on div at bounding box center [644, 258] width 51 height 17
click at [653, 261] on img at bounding box center [654, 258] width 13 height 13
click at [543, 280] on span "Select" at bounding box center [538, 282] width 22 height 10
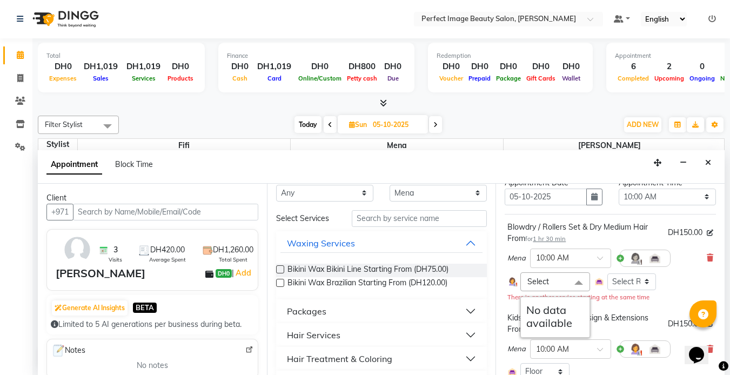
click at [543, 280] on span "Select" at bounding box center [538, 282] width 22 height 10
click at [629, 280] on select "Select Room Floor" at bounding box center [631, 281] width 49 height 17
select select "4308"
click at [607, 273] on select "Select Room Floor" at bounding box center [631, 281] width 49 height 17
click at [561, 278] on span "Select" at bounding box center [554, 281] width 69 height 19
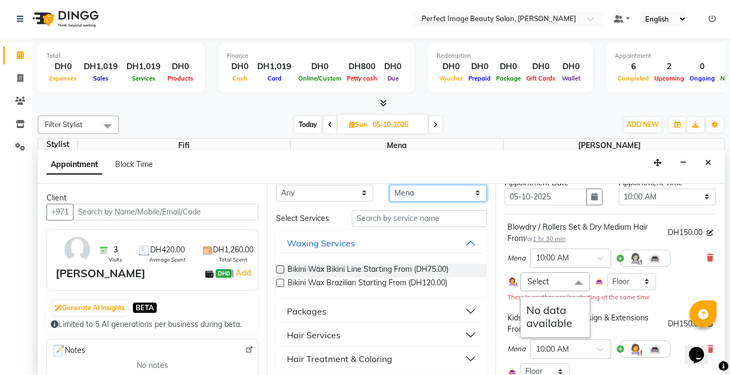
drag, startPoint x: 723, startPoint y: 261, endPoint x: 448, endPoint y: 196, distance: 281.9
drag, startPoint x: 448, startPoint y: 196, endPoint x: 700, endPoint y: 257, distance: 259.0
click at [706, 257] on icon at bounding box center [709, 258] width 6 height 8
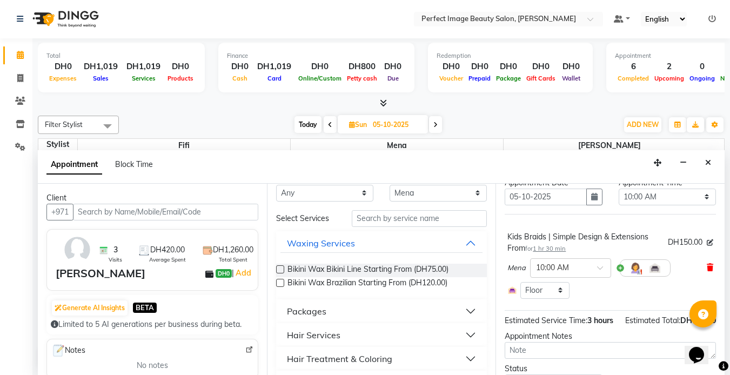
click at [706, 271] on icon at bounding box center [709, 268] width 6 height 8
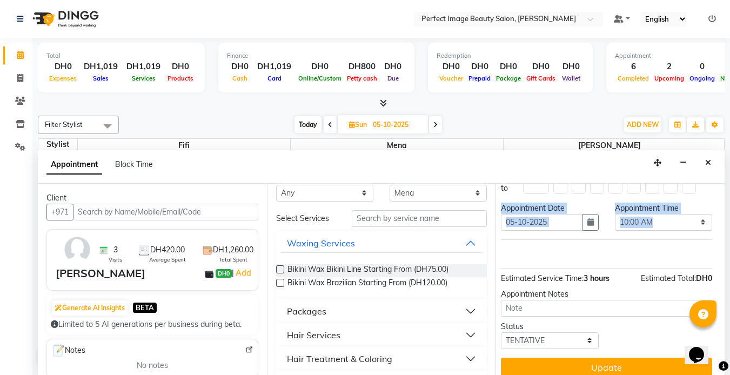
scroll to position [0, 14]
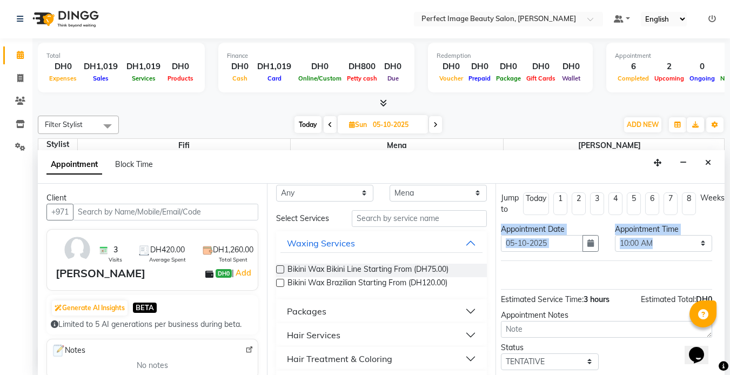
drag, startPoint x: 714, startPoint y: 240, endPoint x: 723, endPoint y: 191, distance: 50.5
click at [723, 191] on div "Jump to Today 1 2 3 4 5 6 7 8 Weeks Appointment Date 05-10-2025 Appointment Tim…" at bounding box center [609, 279] width 229 height 191
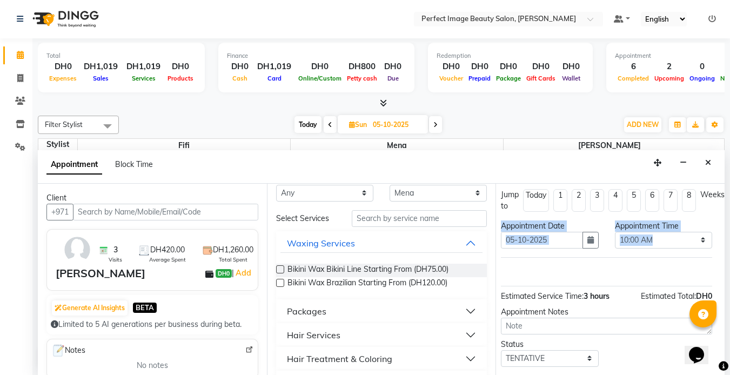
scroll to position [1, 14]
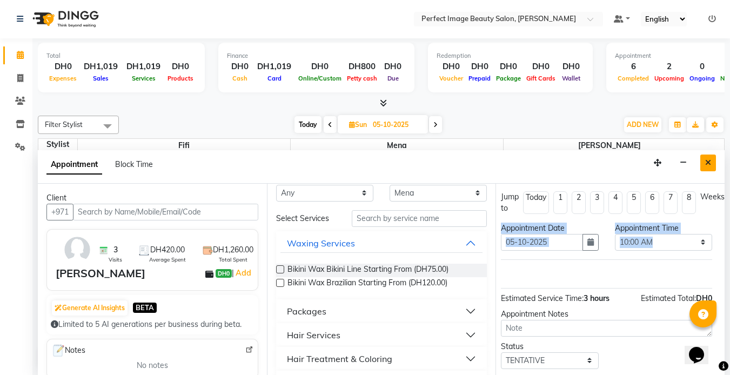
click at [709, 160] on icon "Close" at bounding box center [708, 163] width 6 height 8
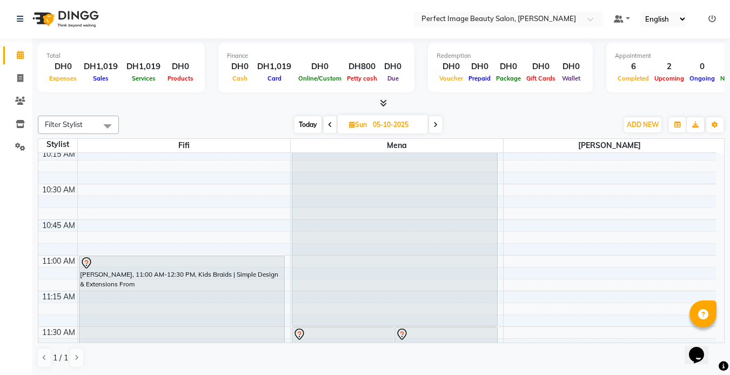
scroll to position [188, 0]
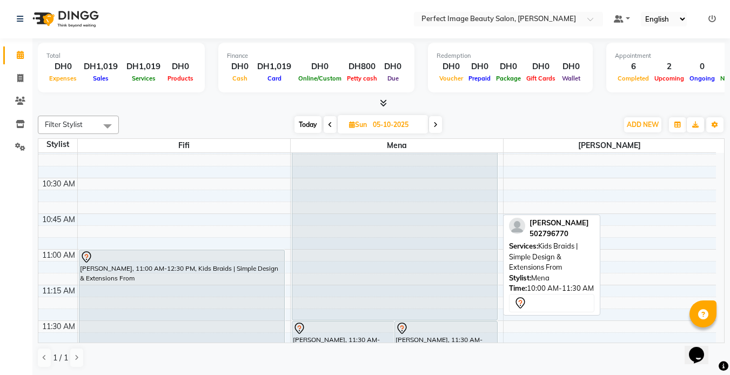
click at [487, 190] on div "Selam Thomas, 10:00 AM-11:30 AM, Kids Braids | Simple Design & Extensions From" at bounding box center [394, 213] width 205 height 212
select select "7"
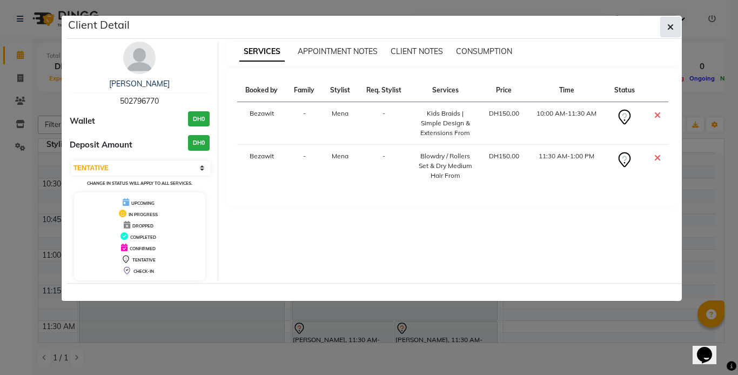
click at [675, 30] on button "button" at bounding box center [670, 27] width 21 height 21
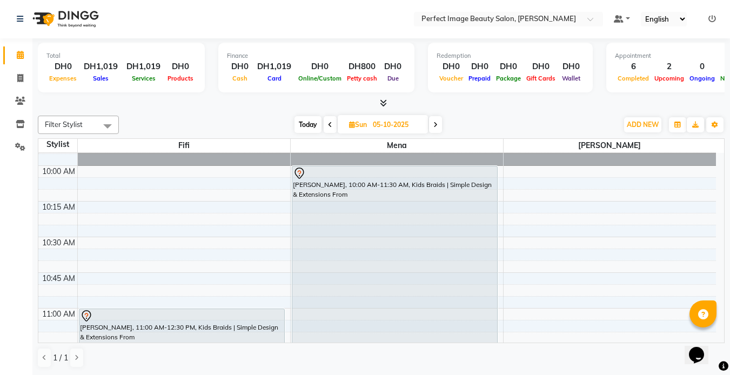
scroll to position [112, 0]
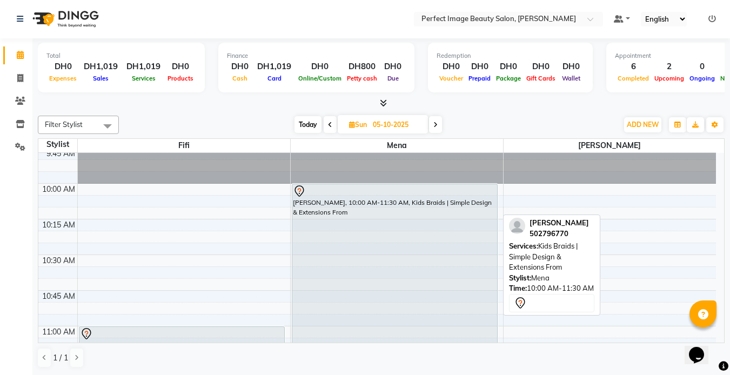
click at [423, 219] on div "Selam Thomas, 10:00 AM-11:30 AM, Kids Braids | Simple Design & Extensions From" at bounding box center [394, 290] width 205 height 212
select select "7"
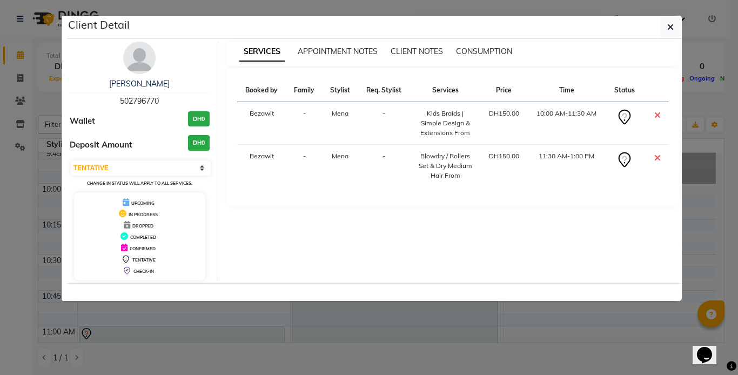
click at [624, 153] on icon at bounding box center [624, 159] width 12 height 15
click at [624, 158] on icon at bounding box center [624, 159] width 17 height 17
click at [460, 159] on div "Blowdry / Rollers Set & Dry Medium Hair From" at bounding box center [444, 165] width 57 height 29
click at [671, 24] on icon "button" at bounding box center [670, 27] width 6 height 9
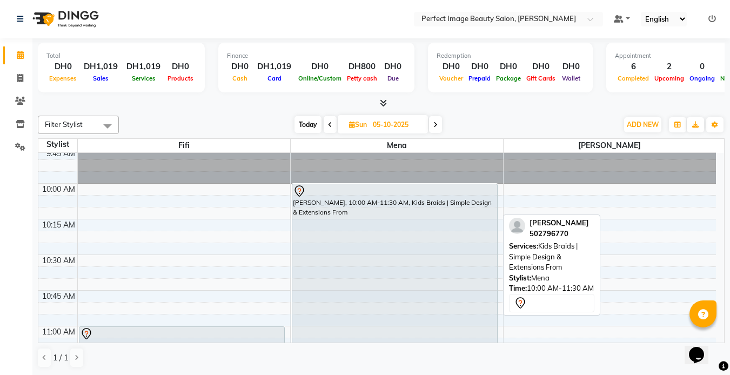
click at [418, 215] on div "Selam Thomas, 10:00 AM-11:30 AM, Kids Braids | Simple Design & Extensions From" at bounding box center [394, 290] width 205 height 212
select select "7"
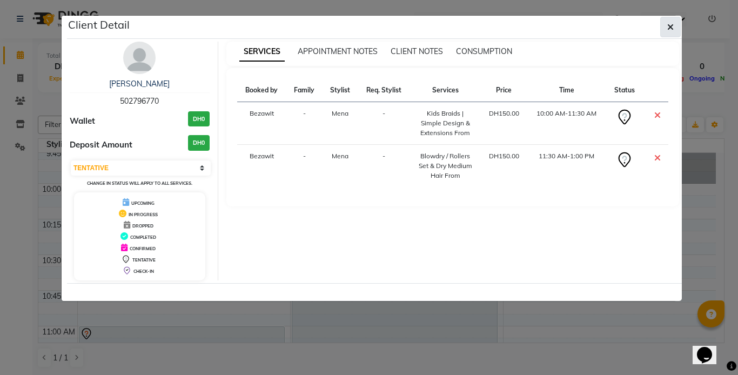
click at [667, 28] on icon "button" at bounding box center [670, 27] width 6 height 9
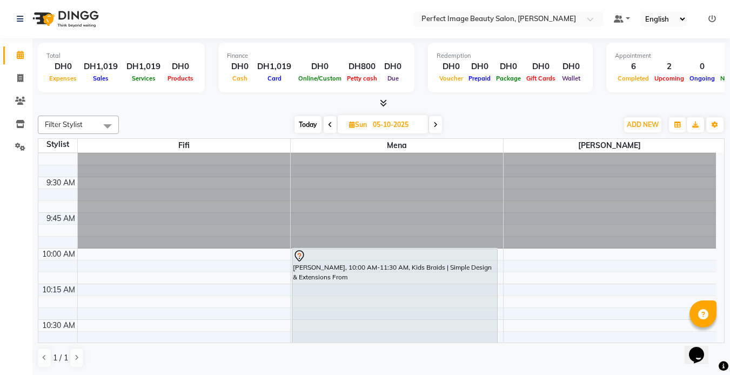
scroll to position [0, 0]
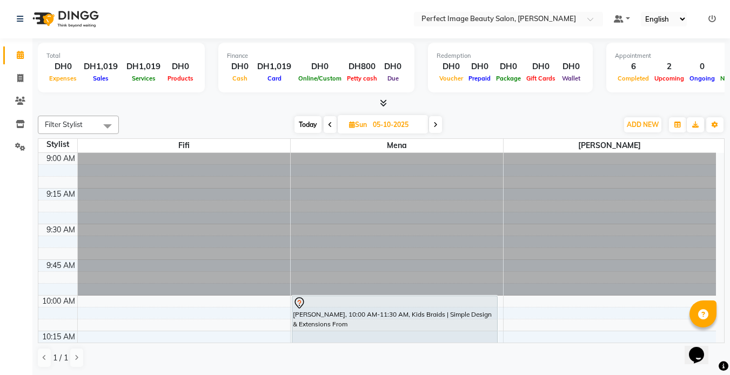
click at [715, 336] on div "Opens Chat This icon Opens the chat window." at bounding box center [702, 336] width 26 height 0
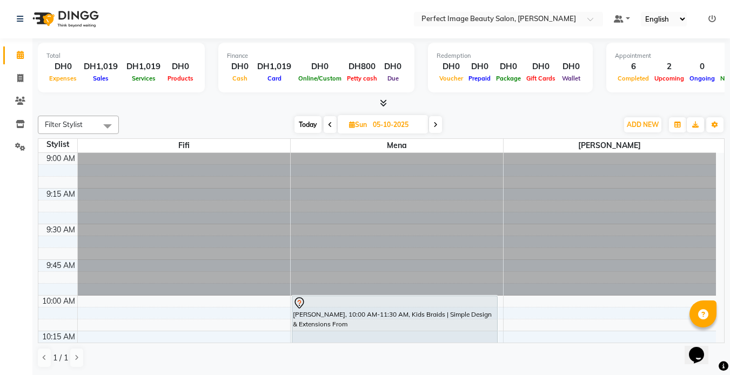
click at [715, 336] on div "Opens Chat This icon Opens the chat window." at bounding box center [702, 336] width 26 height 0
click at [719, 338] on html "Opens Chat This icon Opens the chat window." at bounding box center [701, 348] width 35 height 32
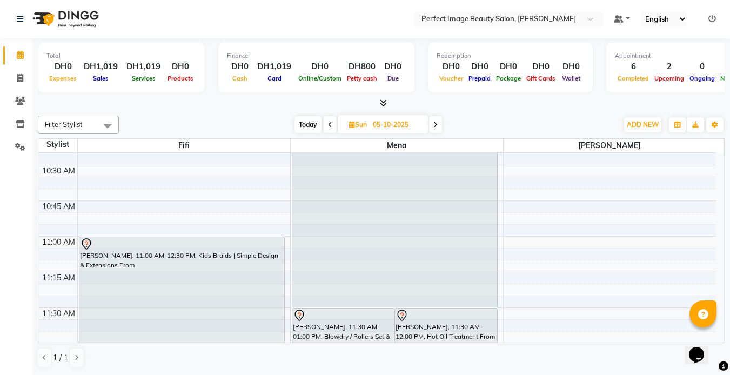
scroll to position [187, 0]
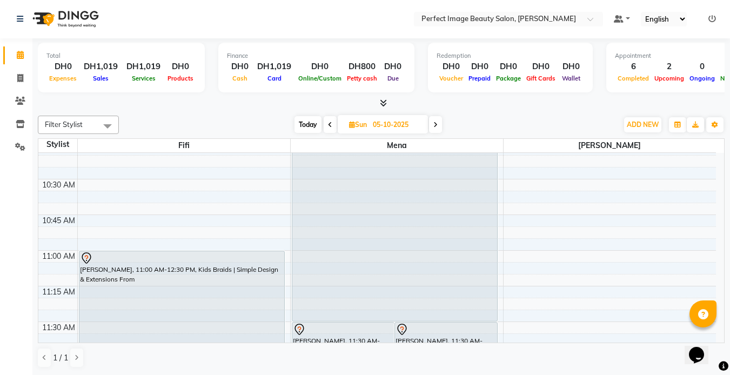
click at [715, 336] on div "Opens Chat This icon Opens the chat window." at bounding box center [702, 336] width 26 height 0
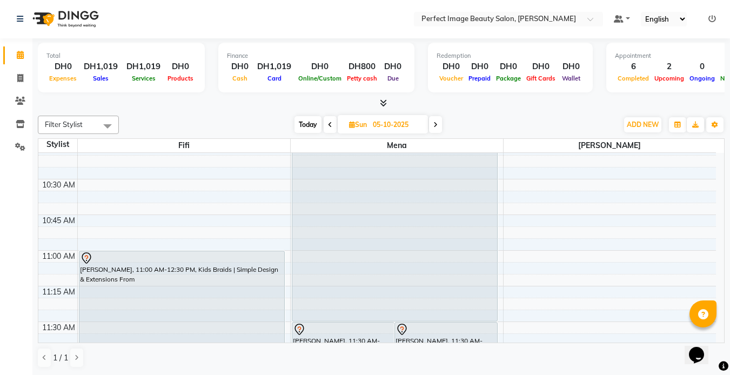
click at [715, 336] on div "Opens Chat This icon Opens the chat window." at bounding box center [702, 336] width 26 height 0
click at [308, 126] on span "Today" at bounding box center [307, 124] width 27 height 17
type input "04-10-2025"
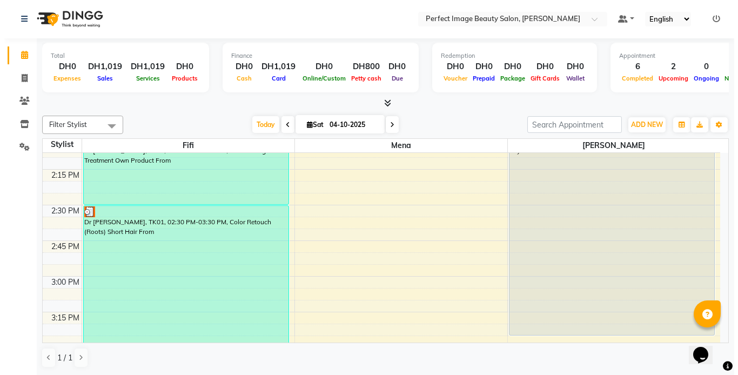
scroll to position [682, 0]
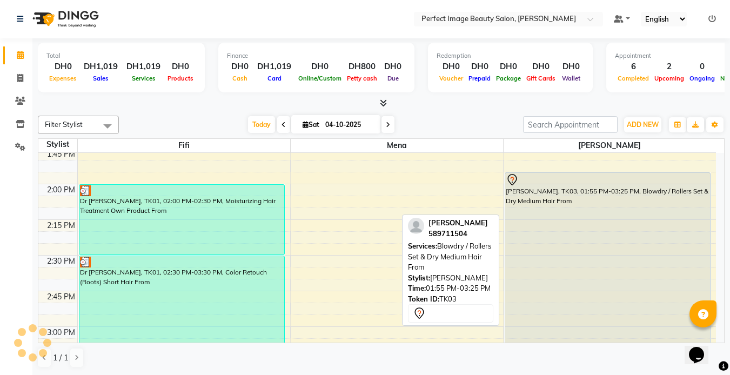
click at [631, 244] on div "[PERSON_NAME], TK03, 01:55 PM-03:25 PM, Blowdry / Rollers Set & Dry Medium Hair…" at bounding box center [607, 279] width 205 height 212
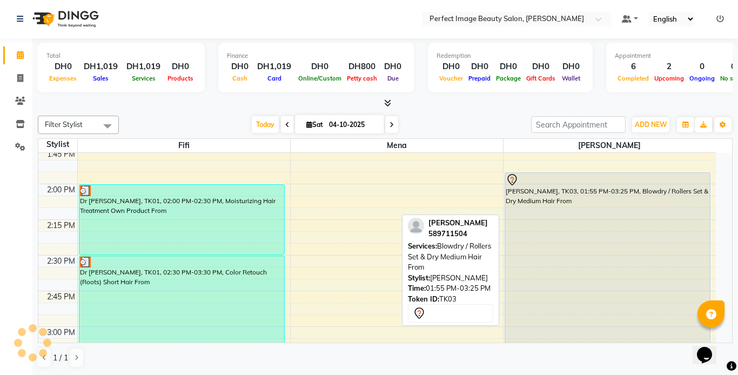
select select "7"
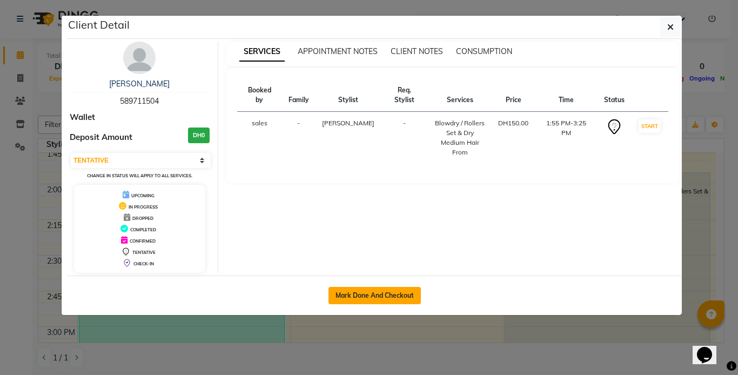
click at [363, 289] on button "Mark Done And Checkout" at bounding box center [374, 295] width 92 height 17
select select "service"
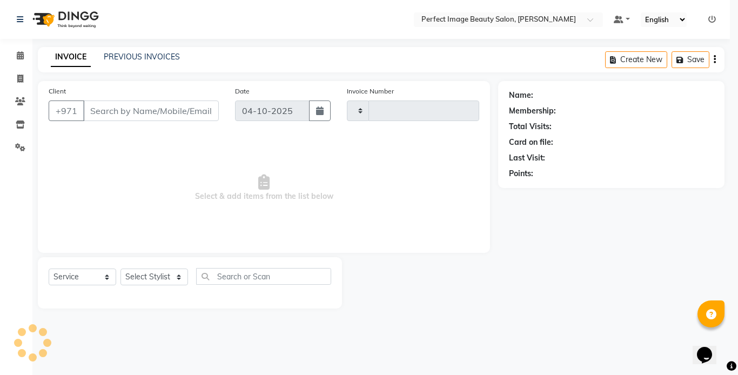
type input "0383"
select select "8564"
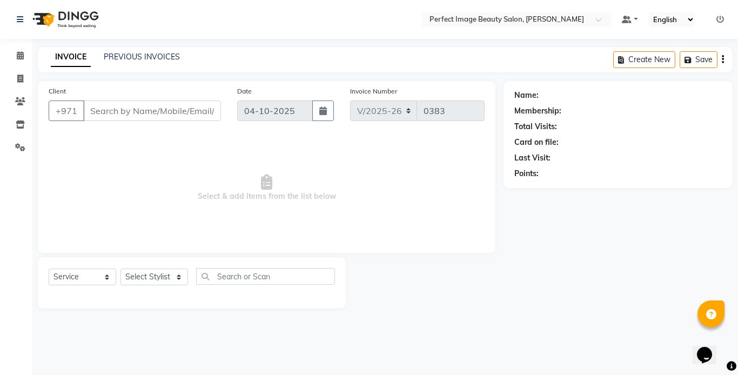
type input "58*****04"
select select "85055"
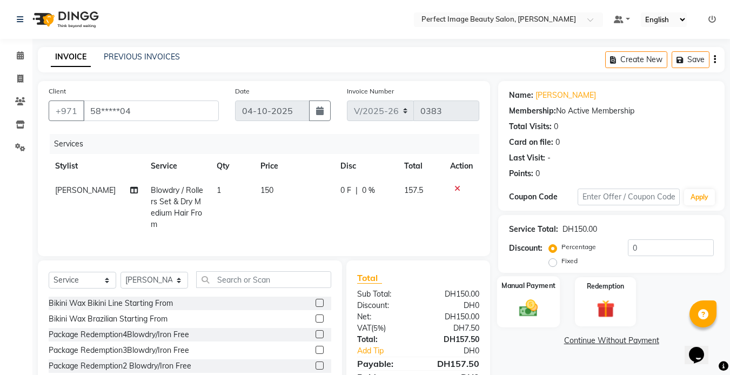
click at [527, 305] on img at bounding box center [528, 308] width 30 height 22
click at [642, 347] on span "CARD" at bounding box center [647, 341] width 23 height 12
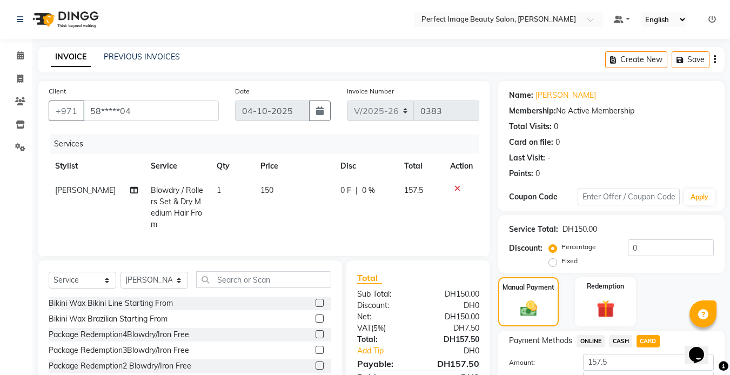
scroll to position [75, 0]
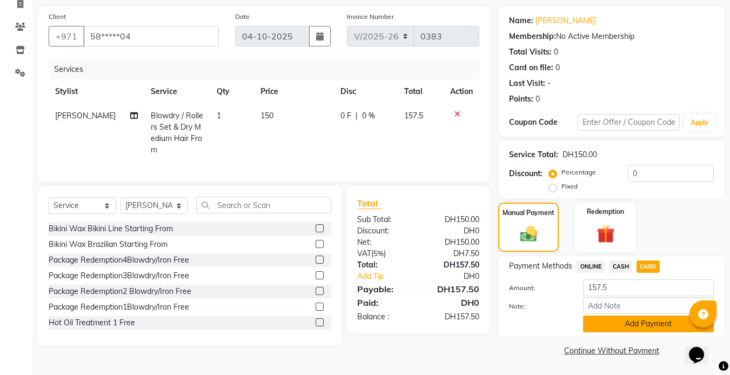
click at [671, 319] on button "Add Payment" at bounding box center [648, 323] width 131 height 17
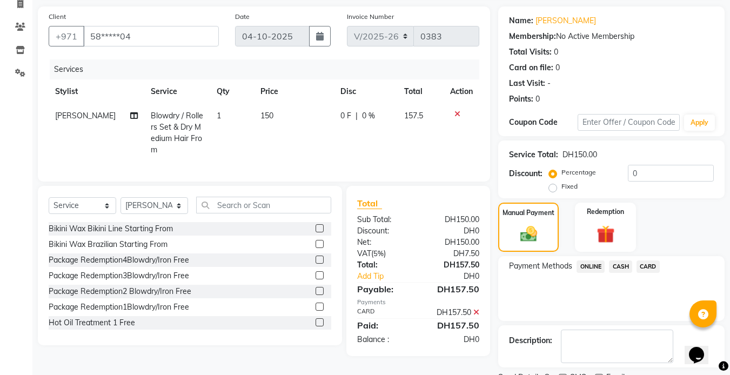
click at [670, 325] on div "Description:" at bounding box center [611, 346] width 226 height 42
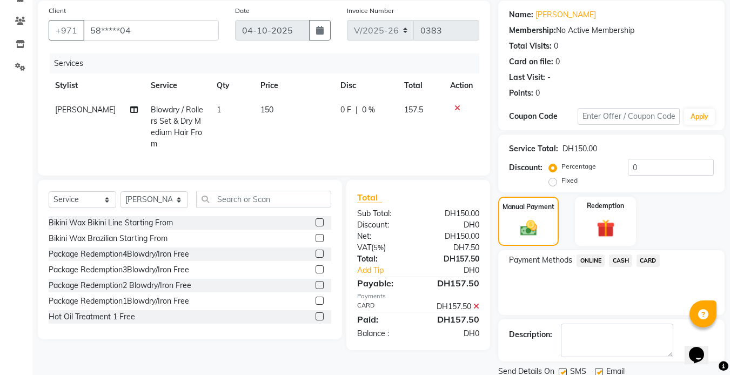
scroll to position [120, 0]
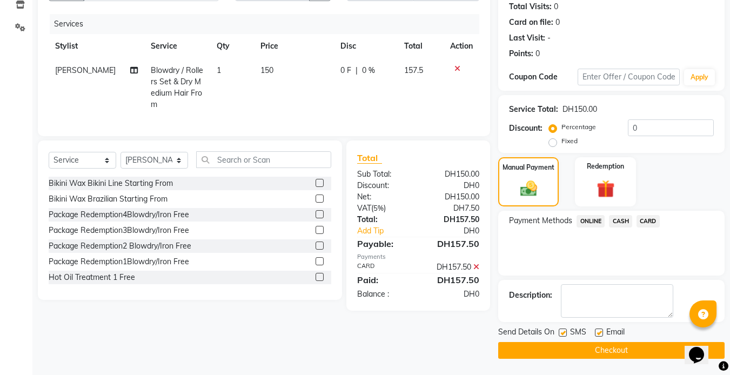
click at [626, 358] on button "Checkout" at bounding box center [611, 350] width 226 height 17
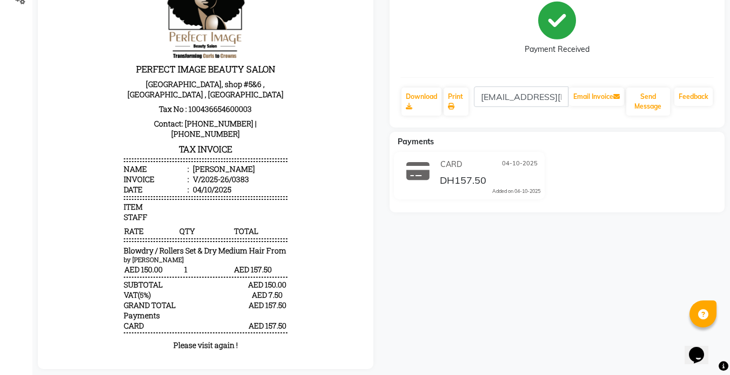
scroll to position [146, 0]
